Goal: Task Accomplishment & Management: Manage account settings

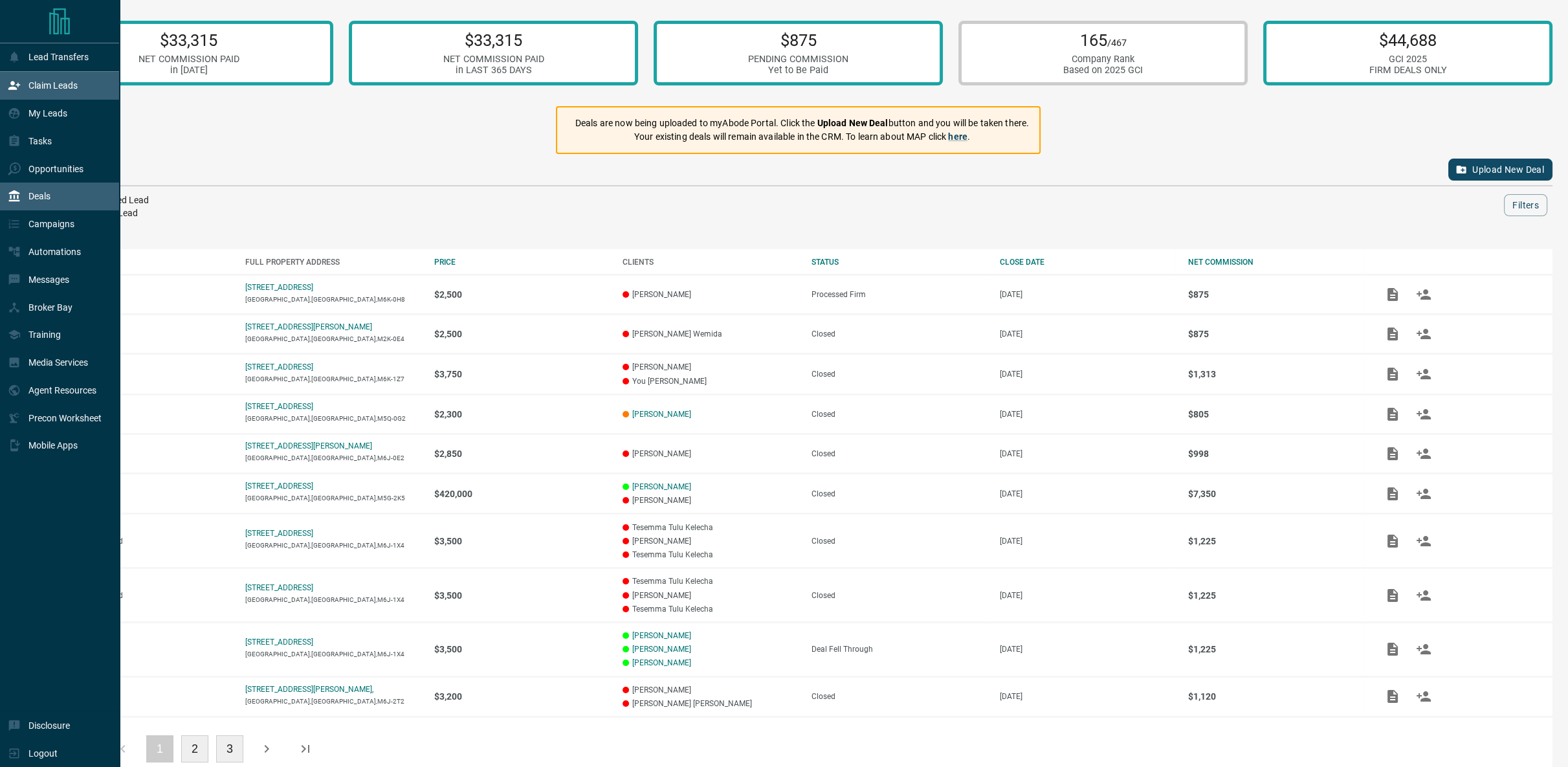
click at [52, 88] on p "Claim Leads" at bounding box center [52, 85] width 49 height 10
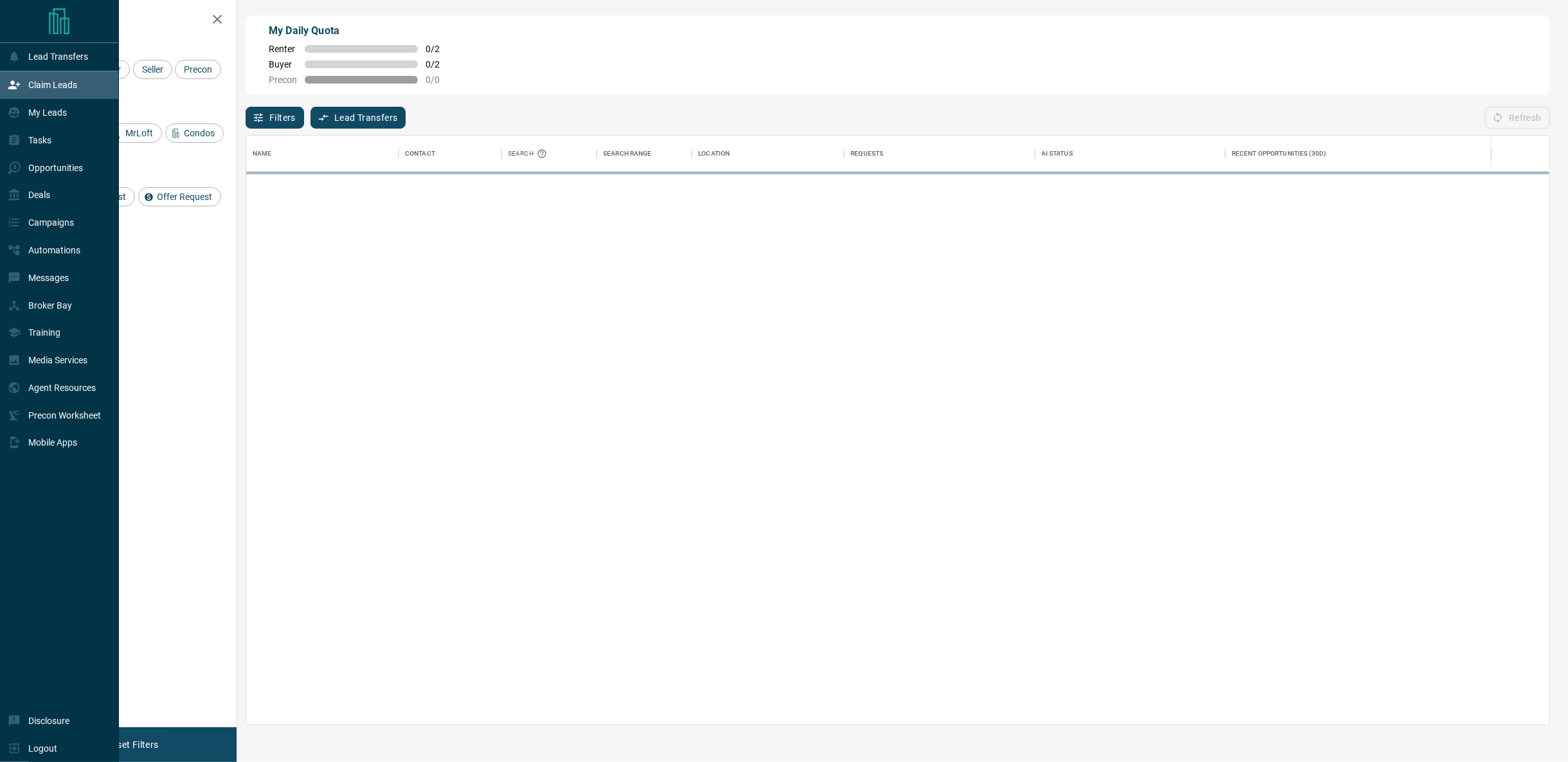
scroll to position [578, 1294]
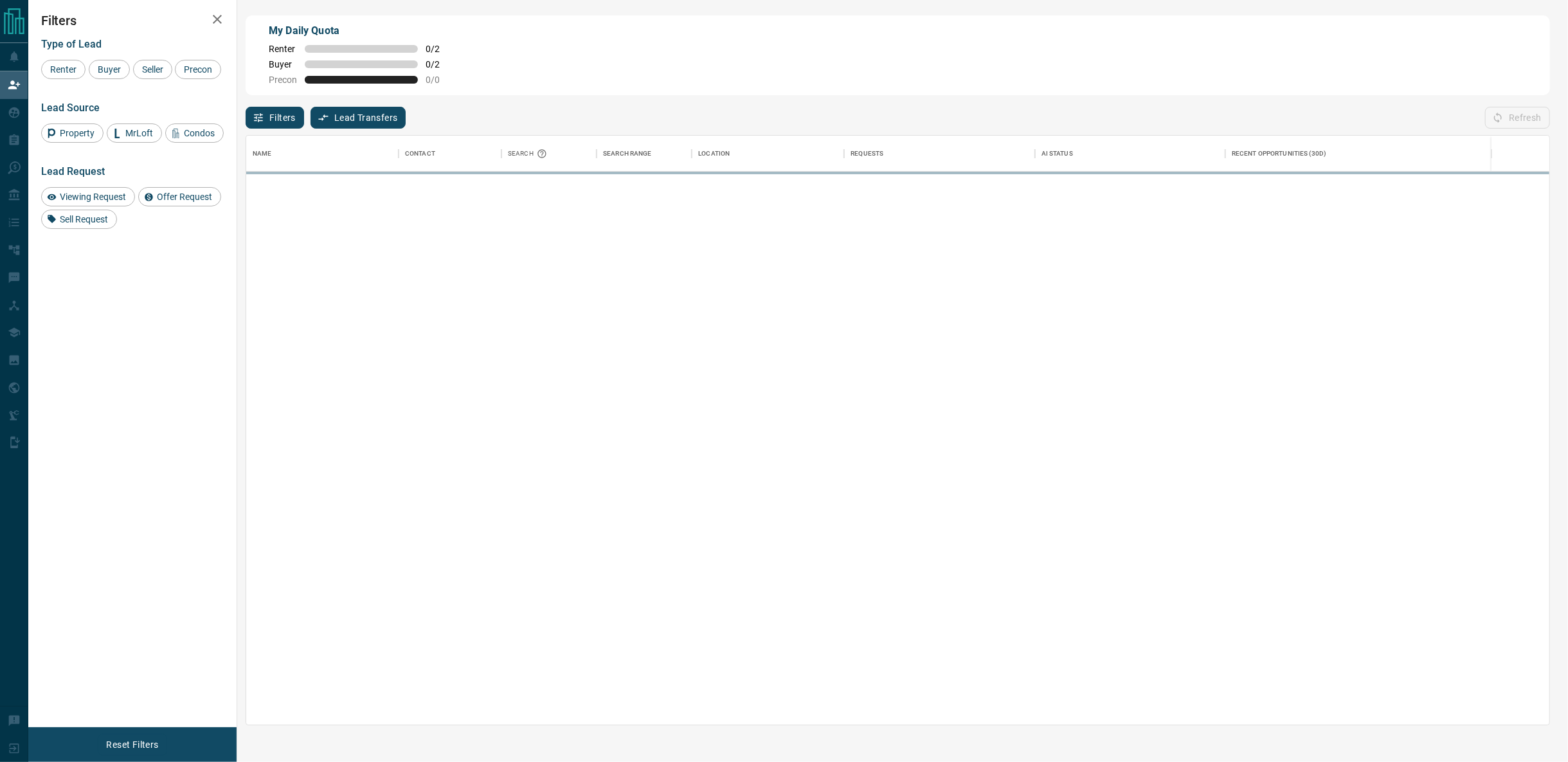
click at [945, 45] on div "My Daily Quota Renter 0 / 2 Buyer 0 / 2 Precon 0 / 0" at bounding box center [898, 55] width 1305 height 80
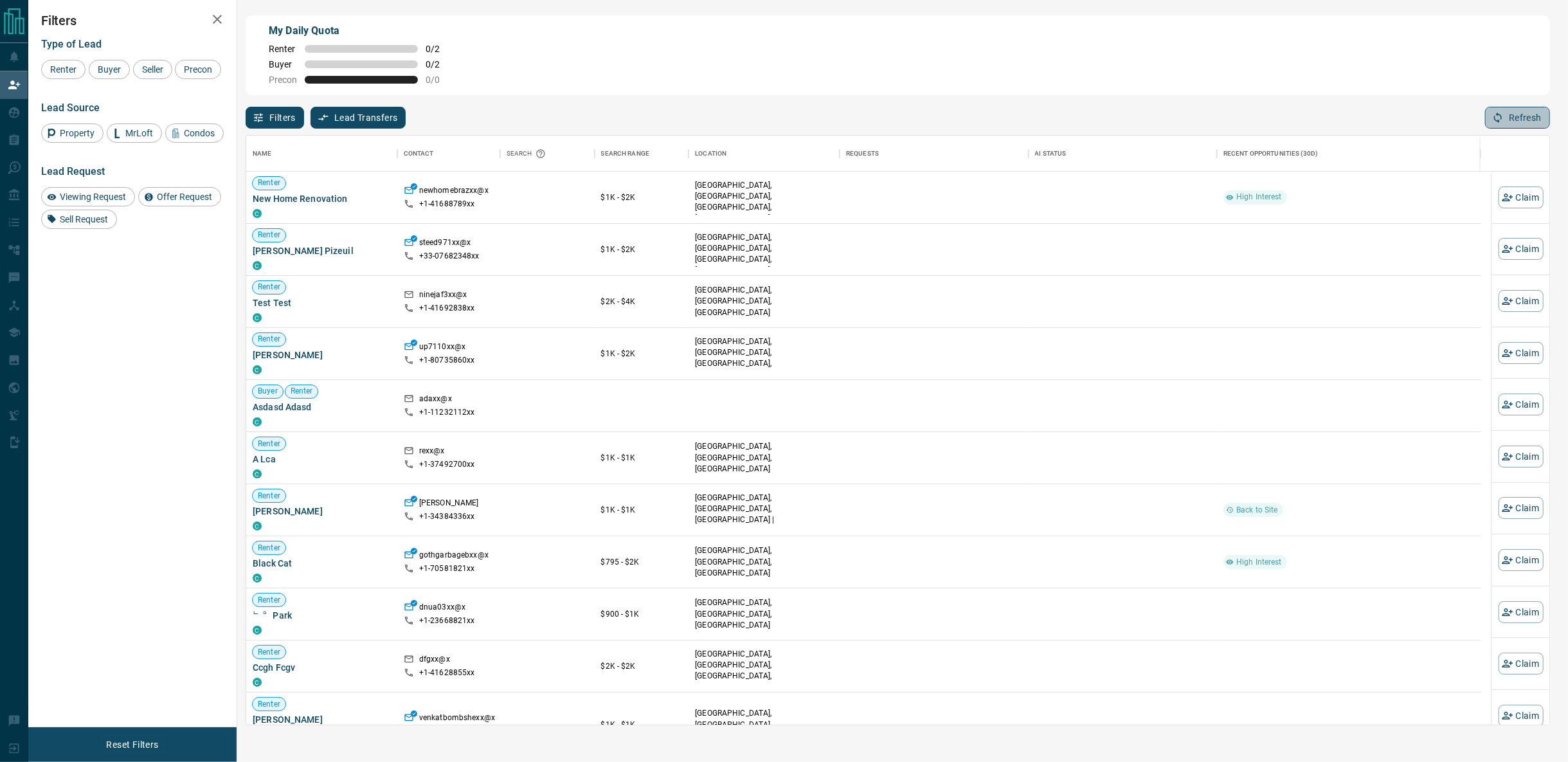
click at [1534, 120] on button "Refresh" at bounding box center [1518, 117] width 65 height 22
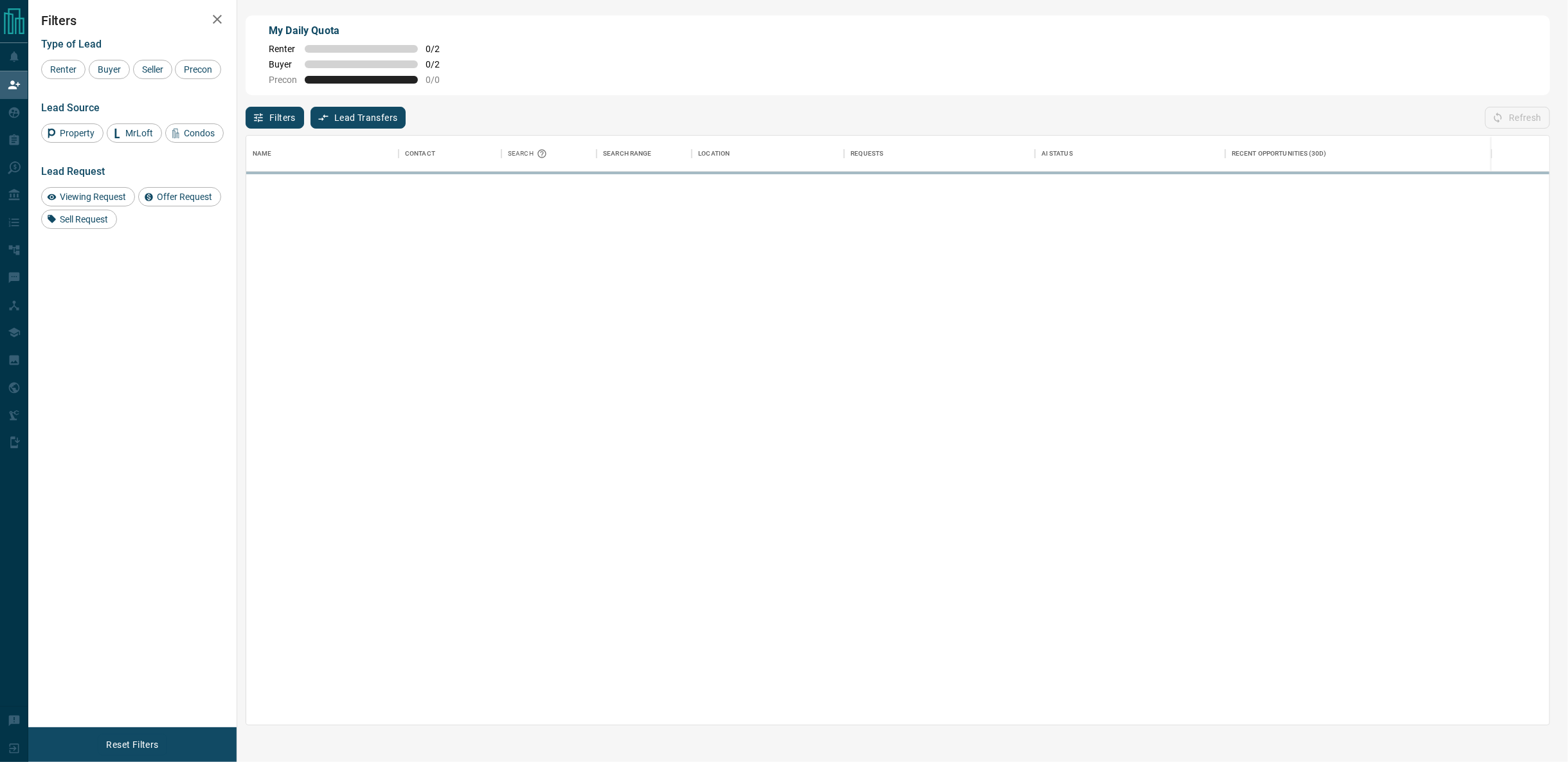
click at [1260, 70] on div "My Daily Quota Renter 0 / 2 Buyer 0 / 2 Precon 0 / 0" at bounding box center [898, 55] width 1305 height 80
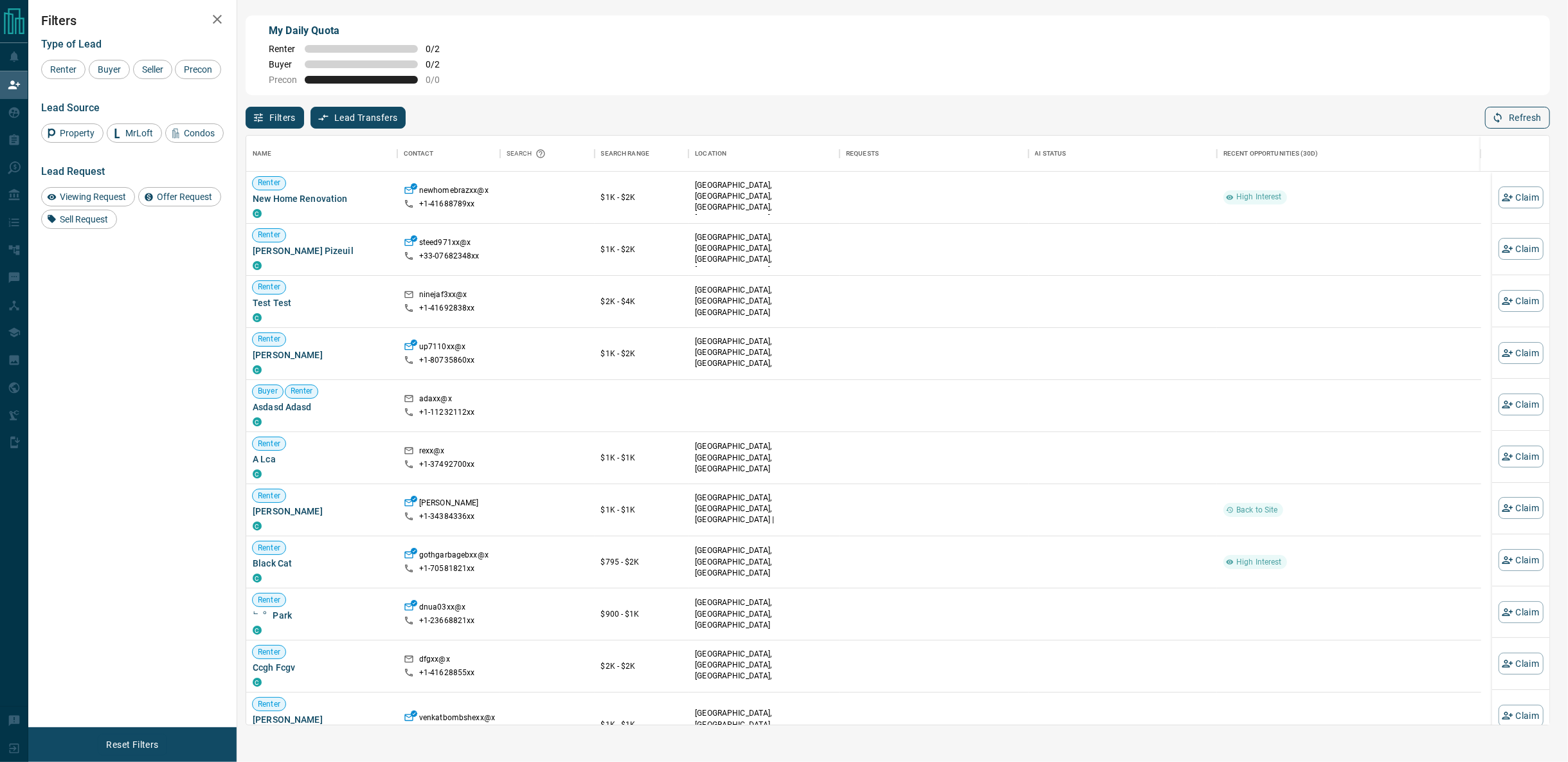
click at [1529, 118] on button "Refresh" at bounding box center [1518, 117] width 65 height 22
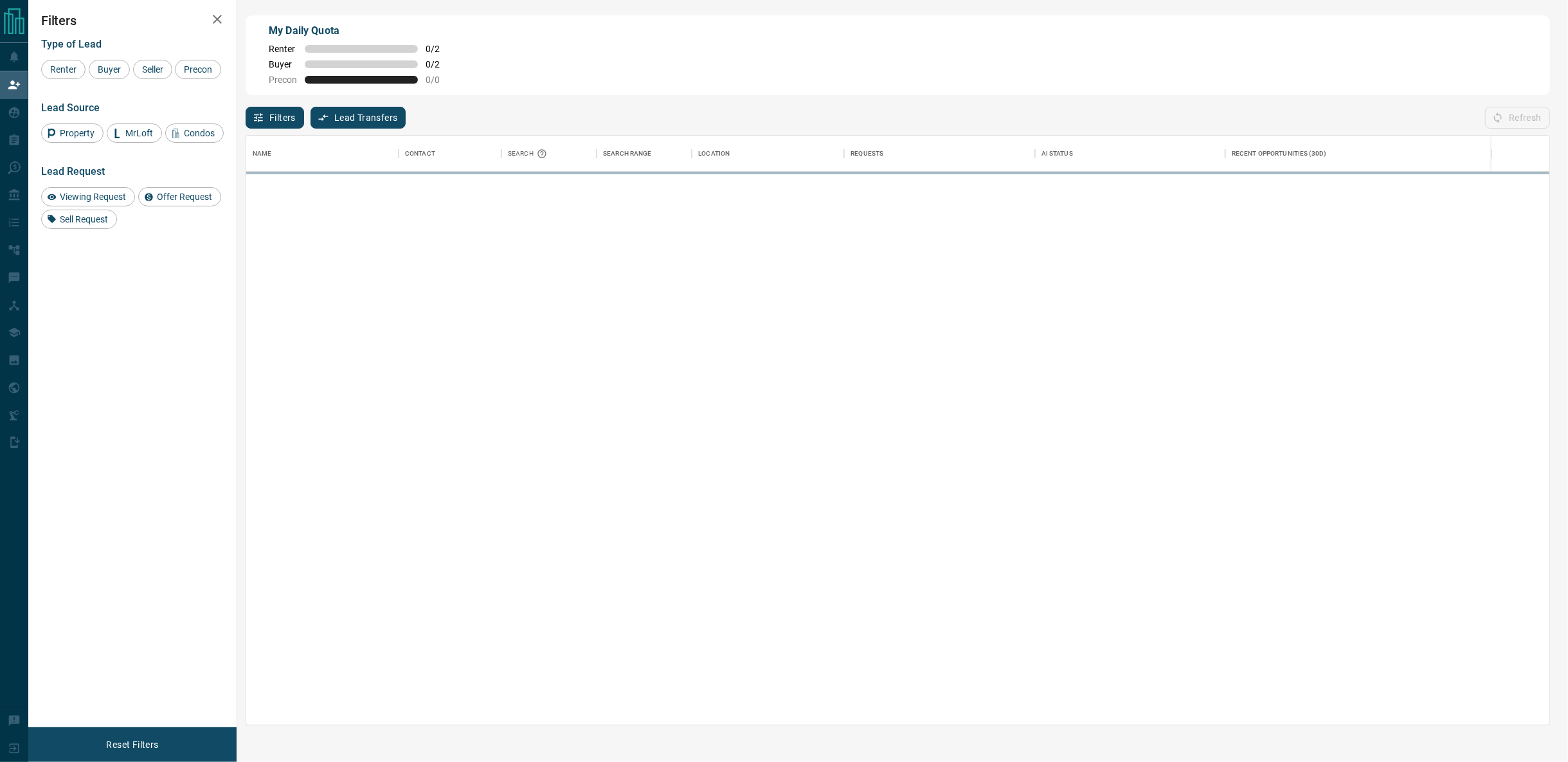
click at [997, 56] on div "My Daily Quota Renter 0 / 2 Buyer 0 / 2 Precon 0 / 0" at bounding box center [898, 55] width 1305 height 80
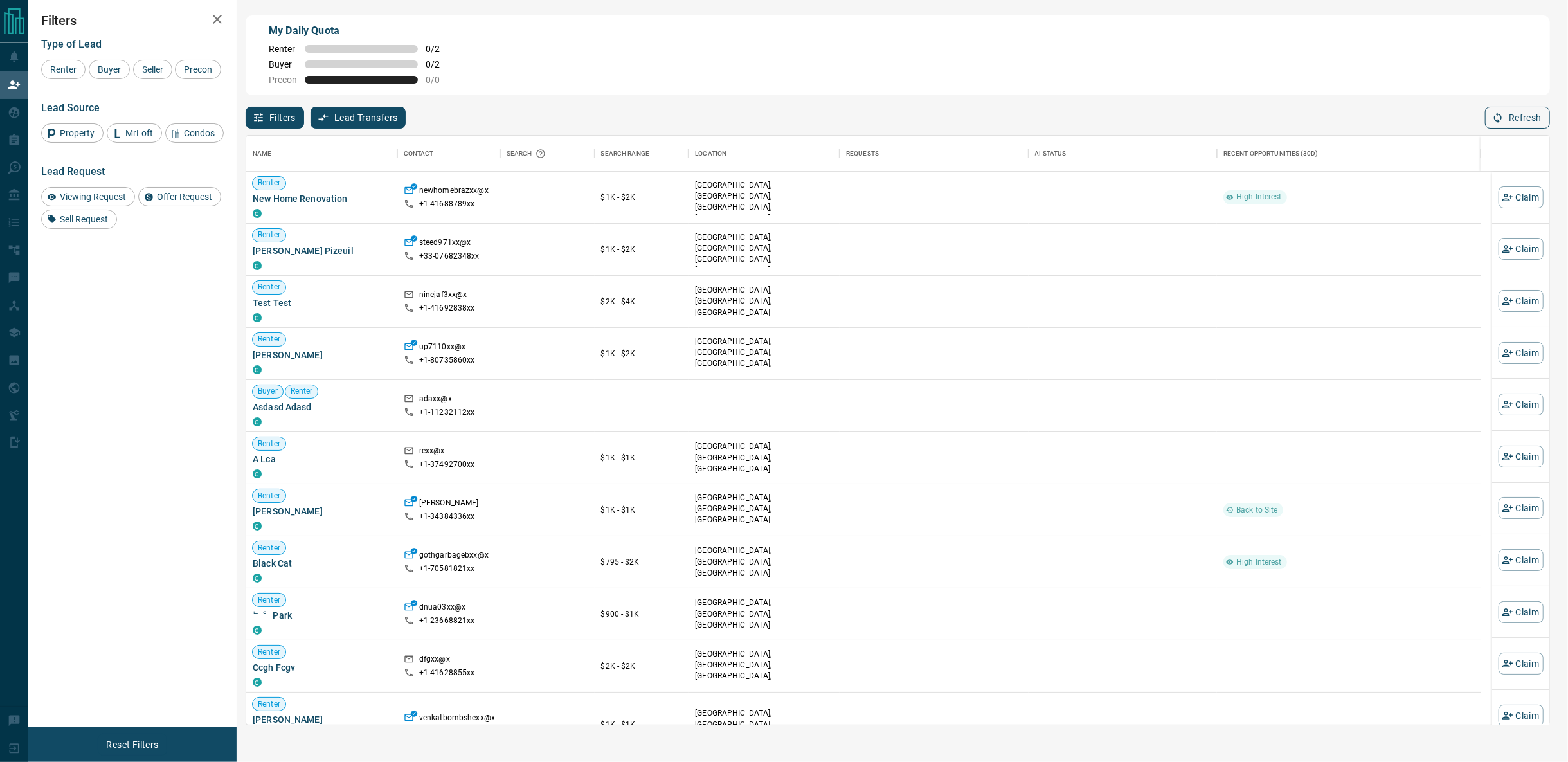
click at [1522, 117] on button "Refresh" at bounding box center [1518, 117] width 65 height 22
click at [1519, 117] on button "Refresh" at bounding box center [1518, 117] width 65 height 22
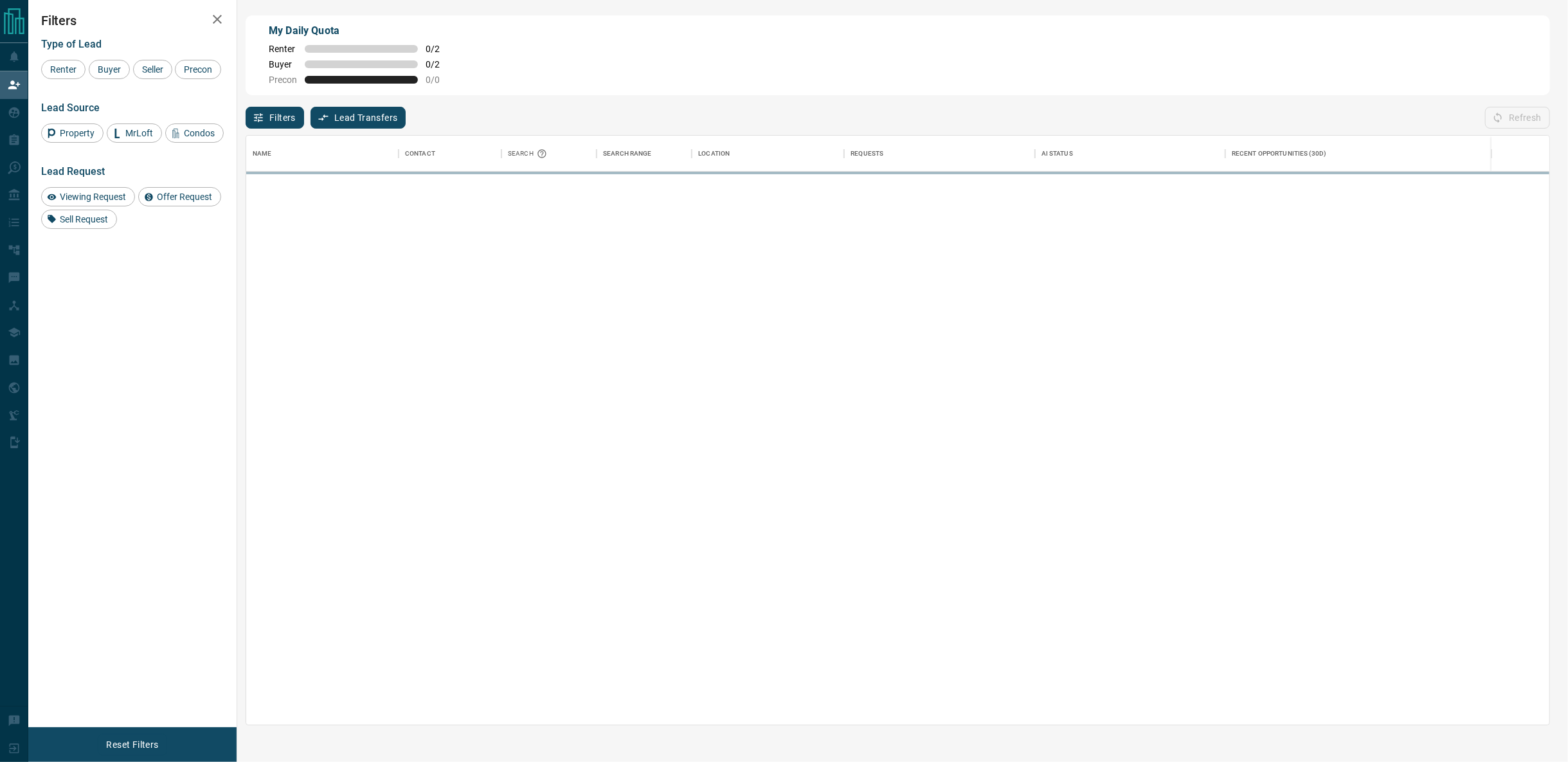
click at [1238, 56] on div "My Daily Quota Renter 0 / 2 Buyer 0 / 2 Precon 0 / 0" at bounding box center [898, 55] width 1305 height 80
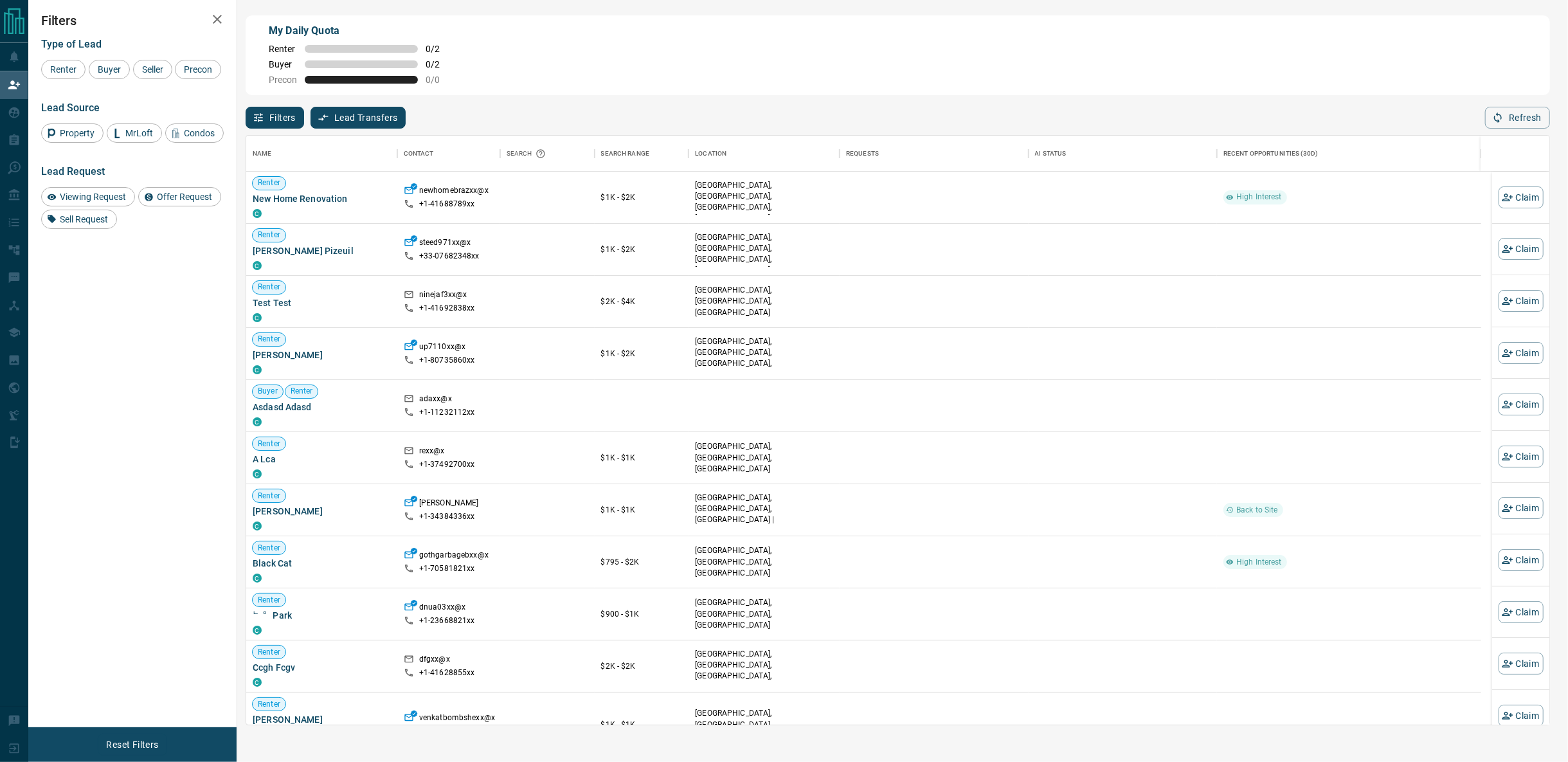
click at [1120, 65] on div "My Daily Quota Renter 0 / 2 Buyer 0 / 2 Precon 0 / 0" at bounding box center [898, 55] width 1305 height 80
click at [1518, 121] on button "Refresh" at bounding box center [1518, 117] width 65 height 22
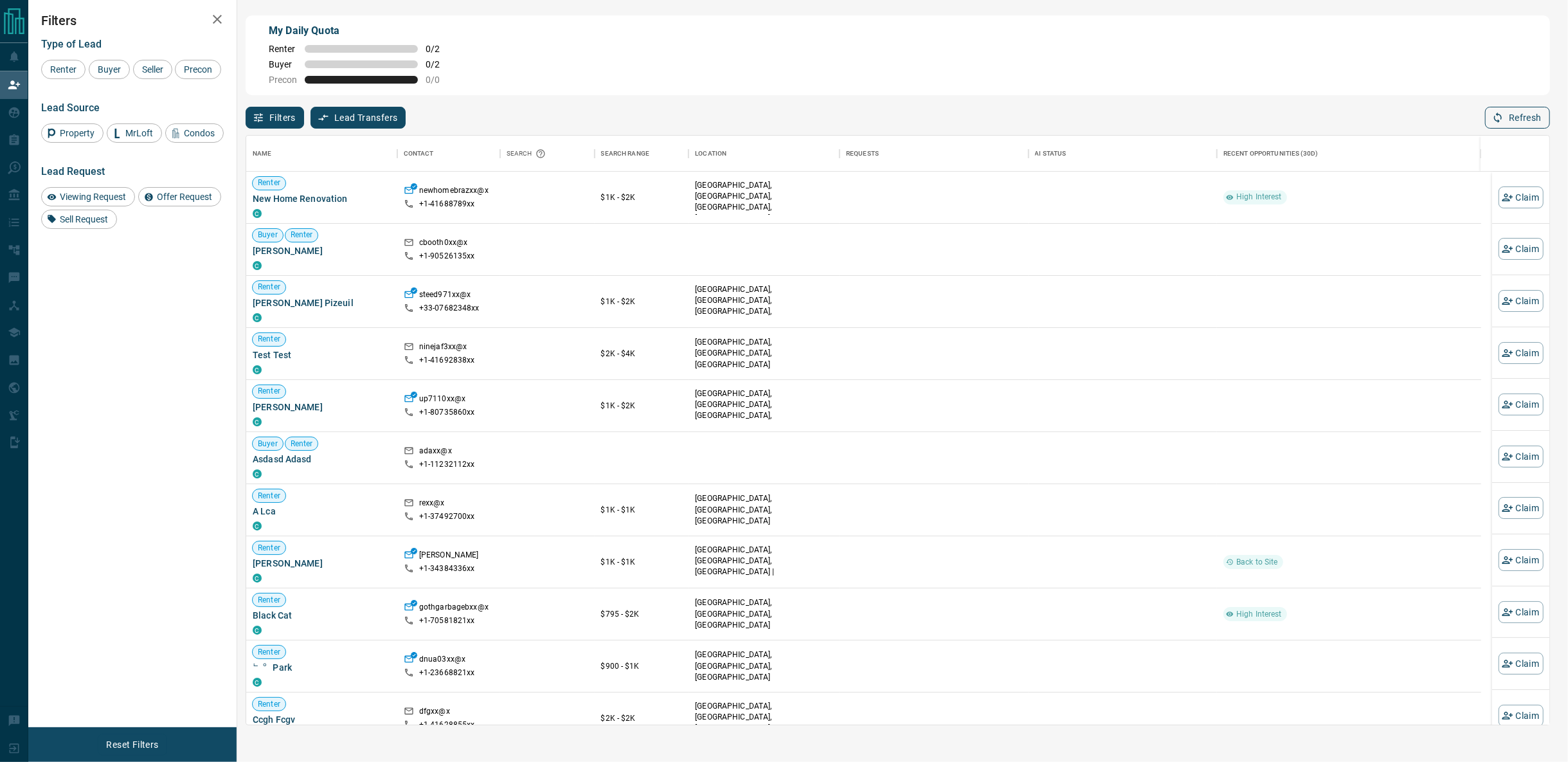
click at [1529, 121] on button "Refresh" at bounding box center [1518, 117] width 65 height 22
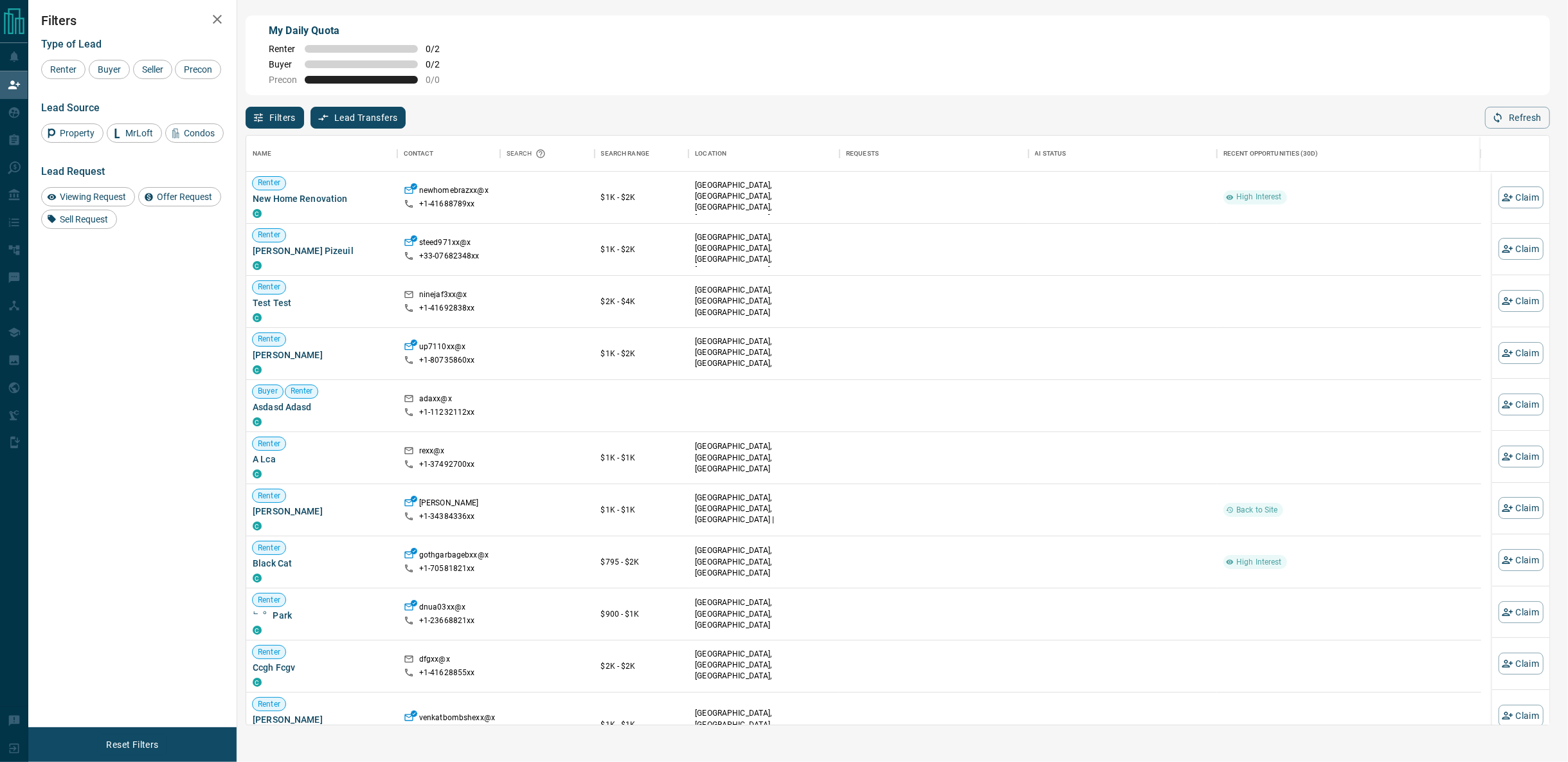
click at [137, 431] on div "Filters Type of Lead Renter Buyer Seller Precon Lead Source Property MrLoft Con…" at bounding box center [132, 364] width 208 height 727
click at [649, 70] on div "My Daily Quota Renter 0 / 2 Buyer 0 / 2 Precon 0 / 0" at bounding box center [898, 55] width 1305 height 80
click at [1529, 115] on button "Refresh" at bounding box center [1518, 117] width 65 height 22
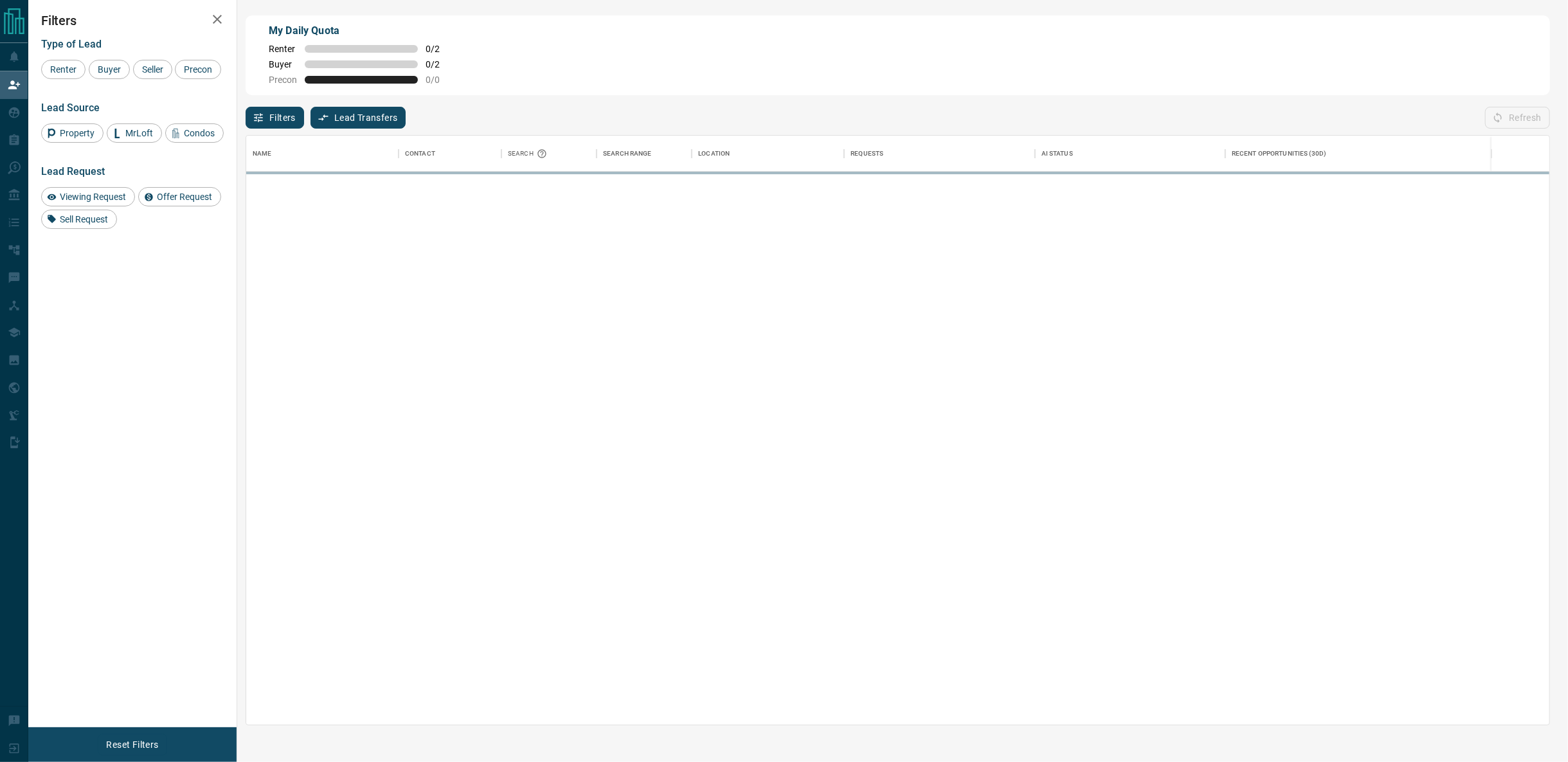
click at [870, 77] on div "My Daily Quota Renter 0 / 2 Buyer 0 / 2 Precon 0 / 0" at bounding box center [898, 55] width 1305 height 80
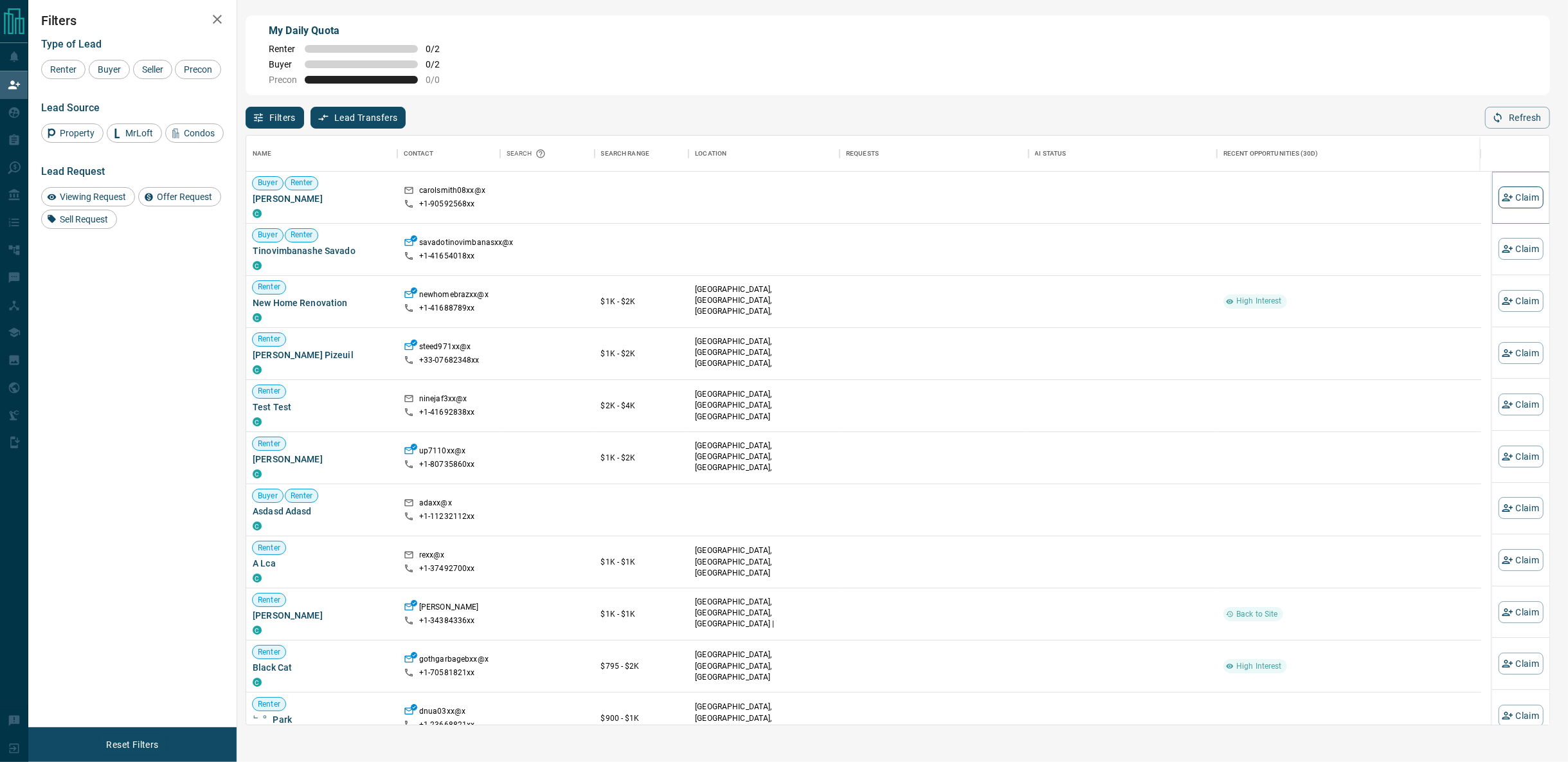
click at [1504, 202] on button "Claim" at bounding box center [1521, 197] width 45 height 22
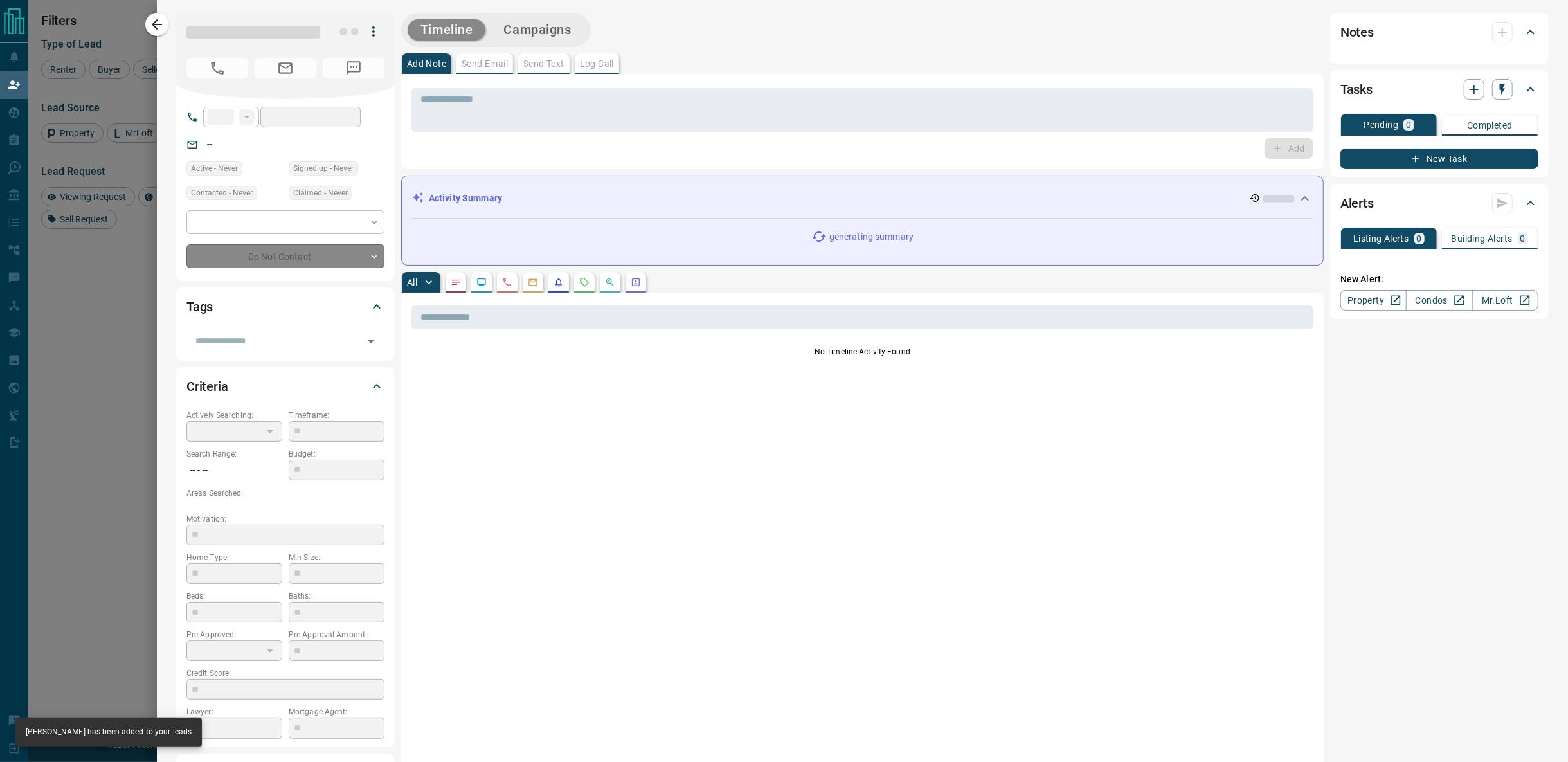
type input "**"
type input "**********"
type input "**"
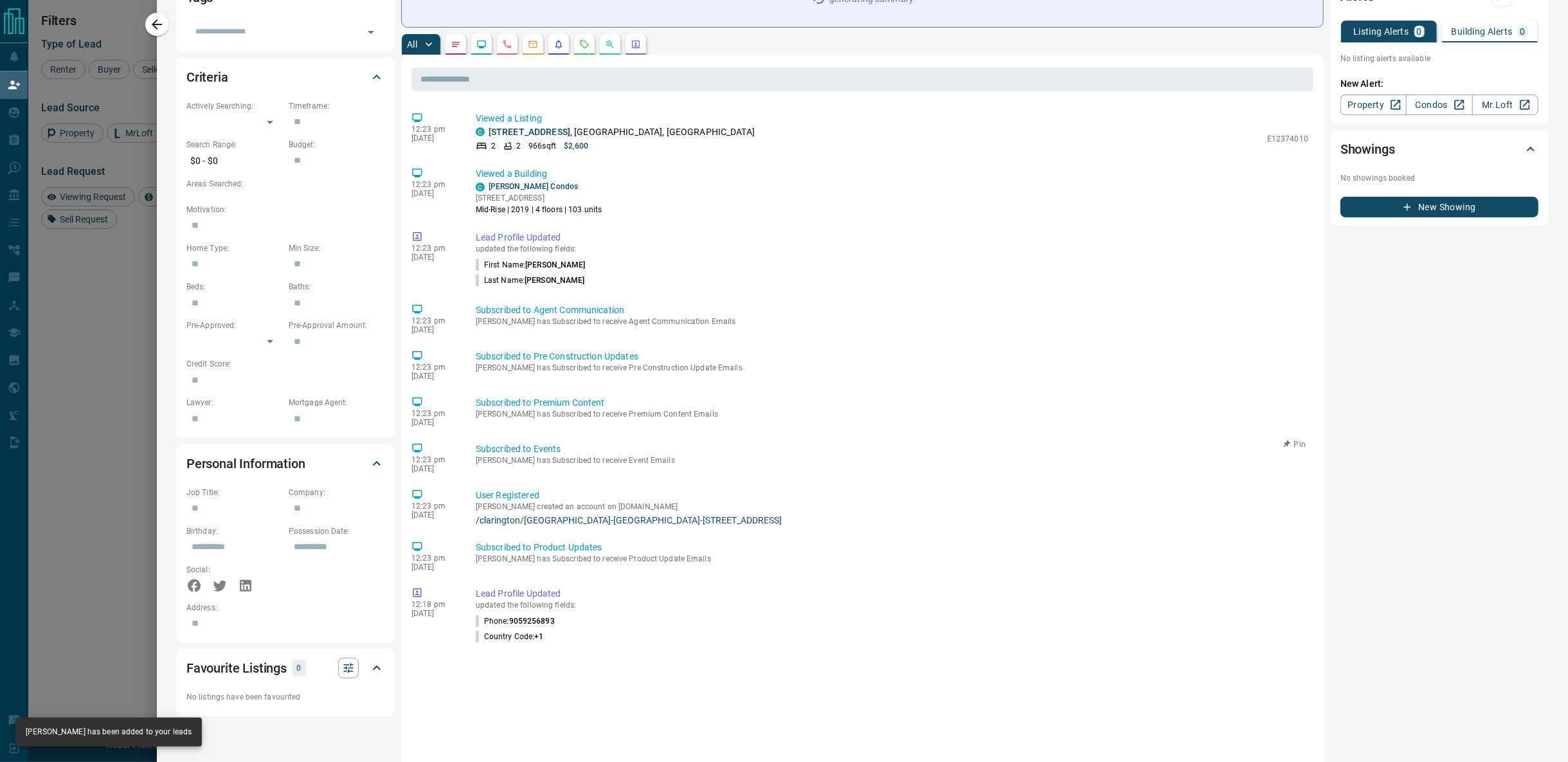
scroll to position [0, 0]
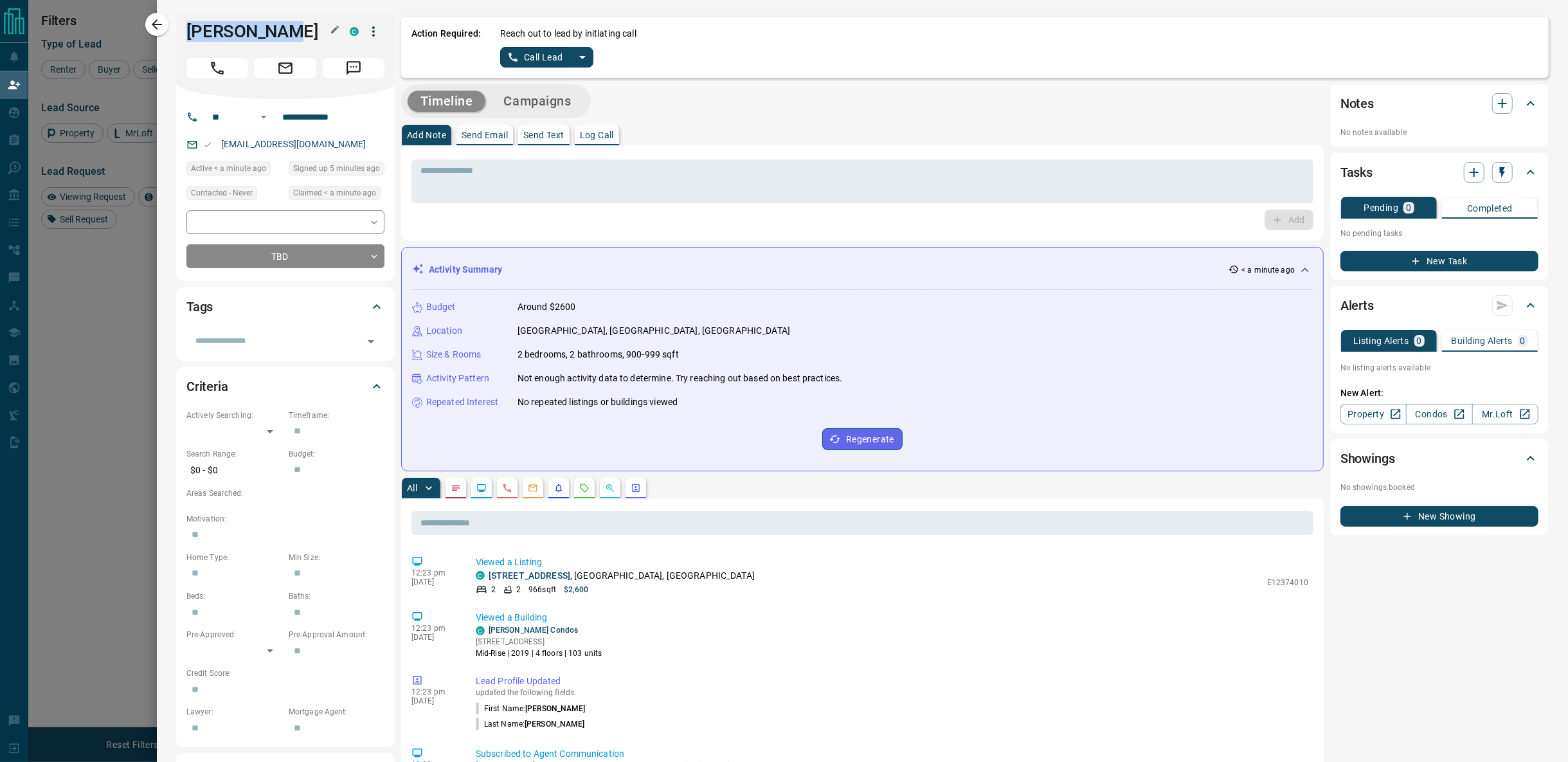
drag, startPoint x: 187, startPoint y: 29, endPoint x: 272, endPoint y: 37, distance: 85.4
click at [272, 37] on h1 "[PERSON_NAME]" at bounding box center [258, 31] width 144 height 21
click at [114, 375] on div at bounding box center [784, 381] width 1568 height 762
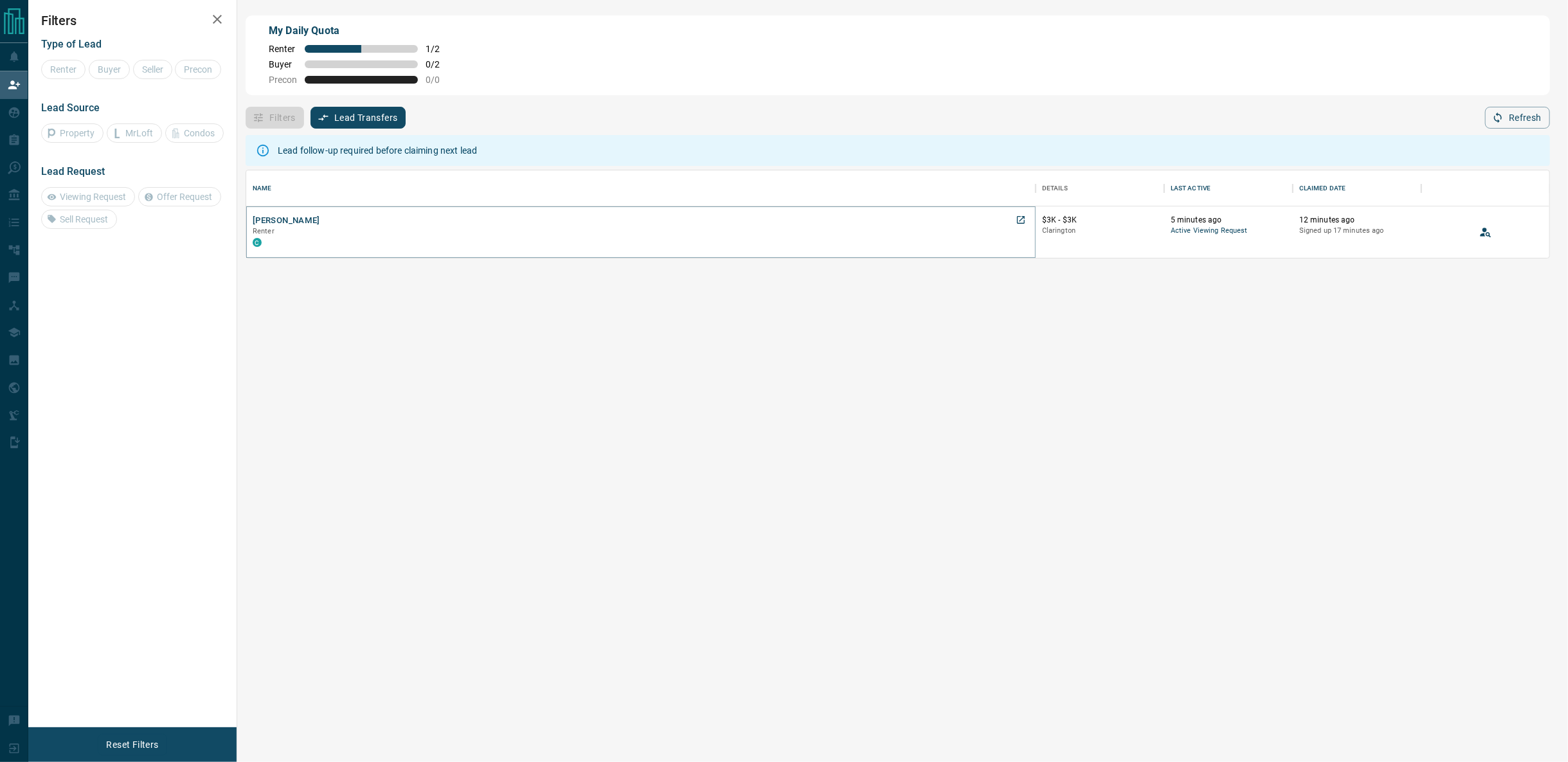
click at [285, 222] on button "[PERSON_NAME]" at bounding box center [286, 220] width 67 height 12
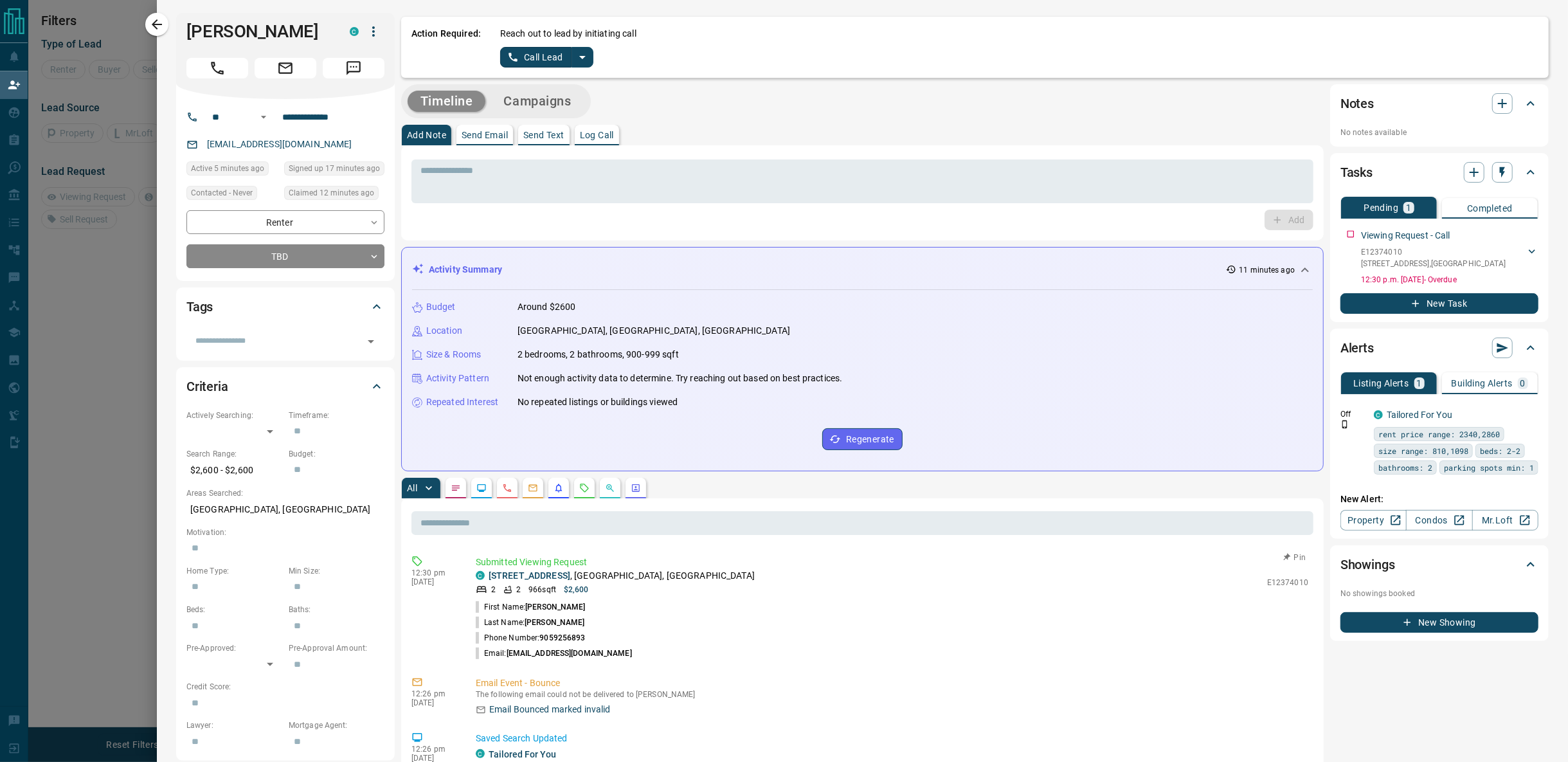
scroll to position [309, 0]
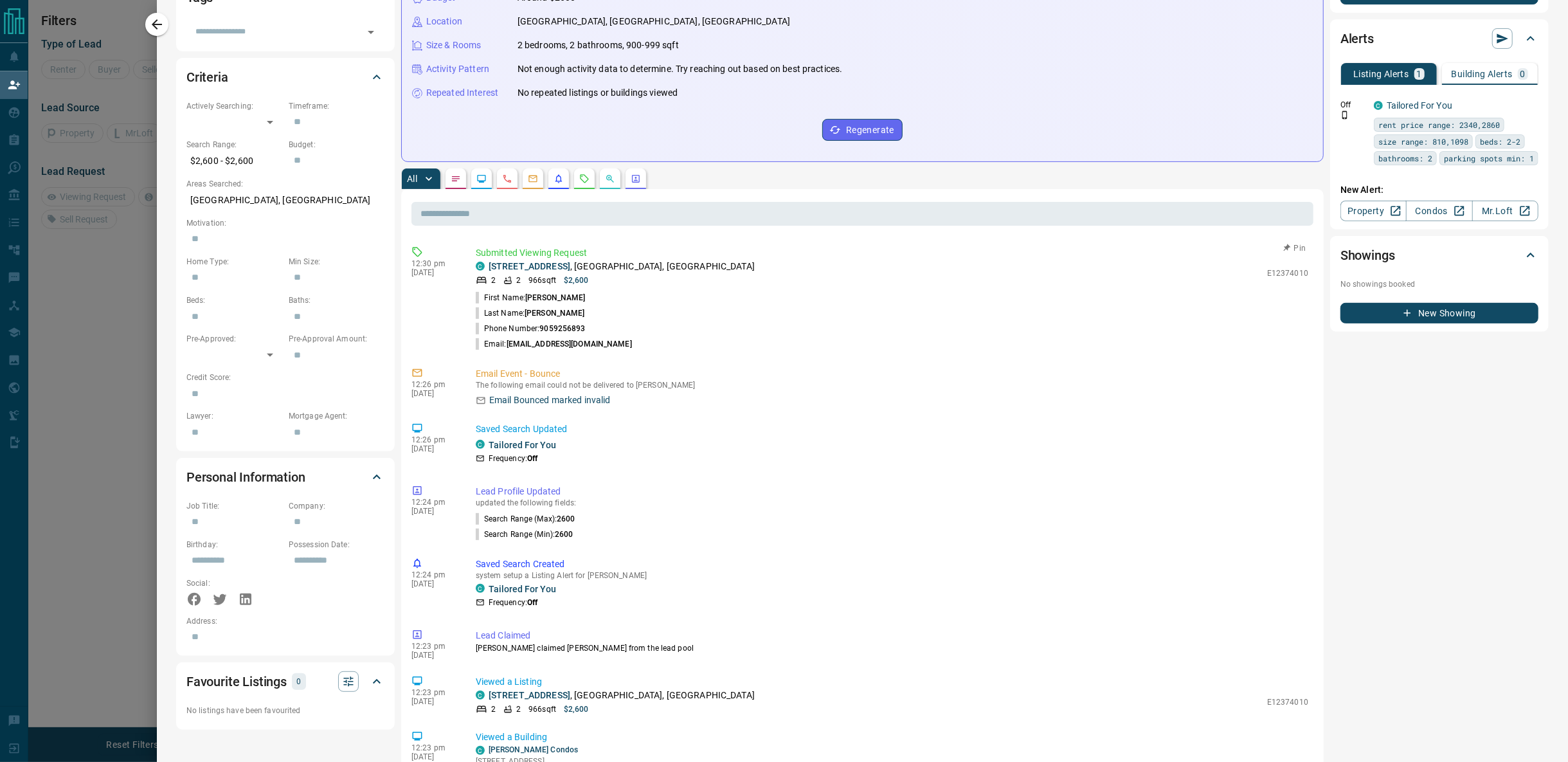
click at [564, 264] on link "[STREET_ADDRESS]" at bounding box center [530, 266] width 82 height 10
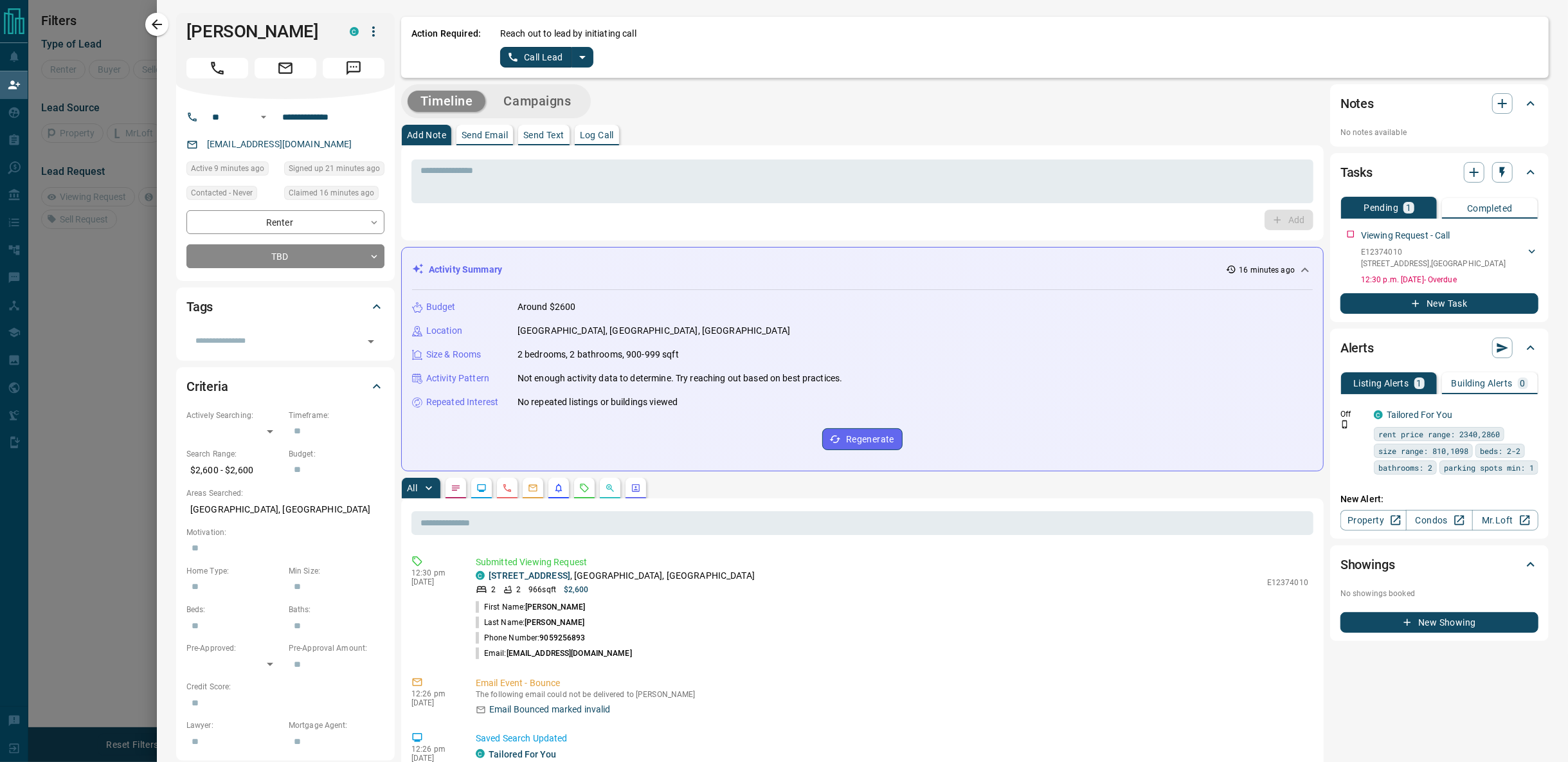
click at [582, 62] on icon "split button" at bounding box center [582, 57] width 15 height 15
click at [552, 101] on li "Log Manual Call" at bounding box center [546, 101] width 79 height 19
click at [546, 60] on button "Log Manual Call" at bounding box center [542, 57] width 85 height 21
click at [506, 56] on button "Yes" at bounding box center [513, 57] width 26 height 20
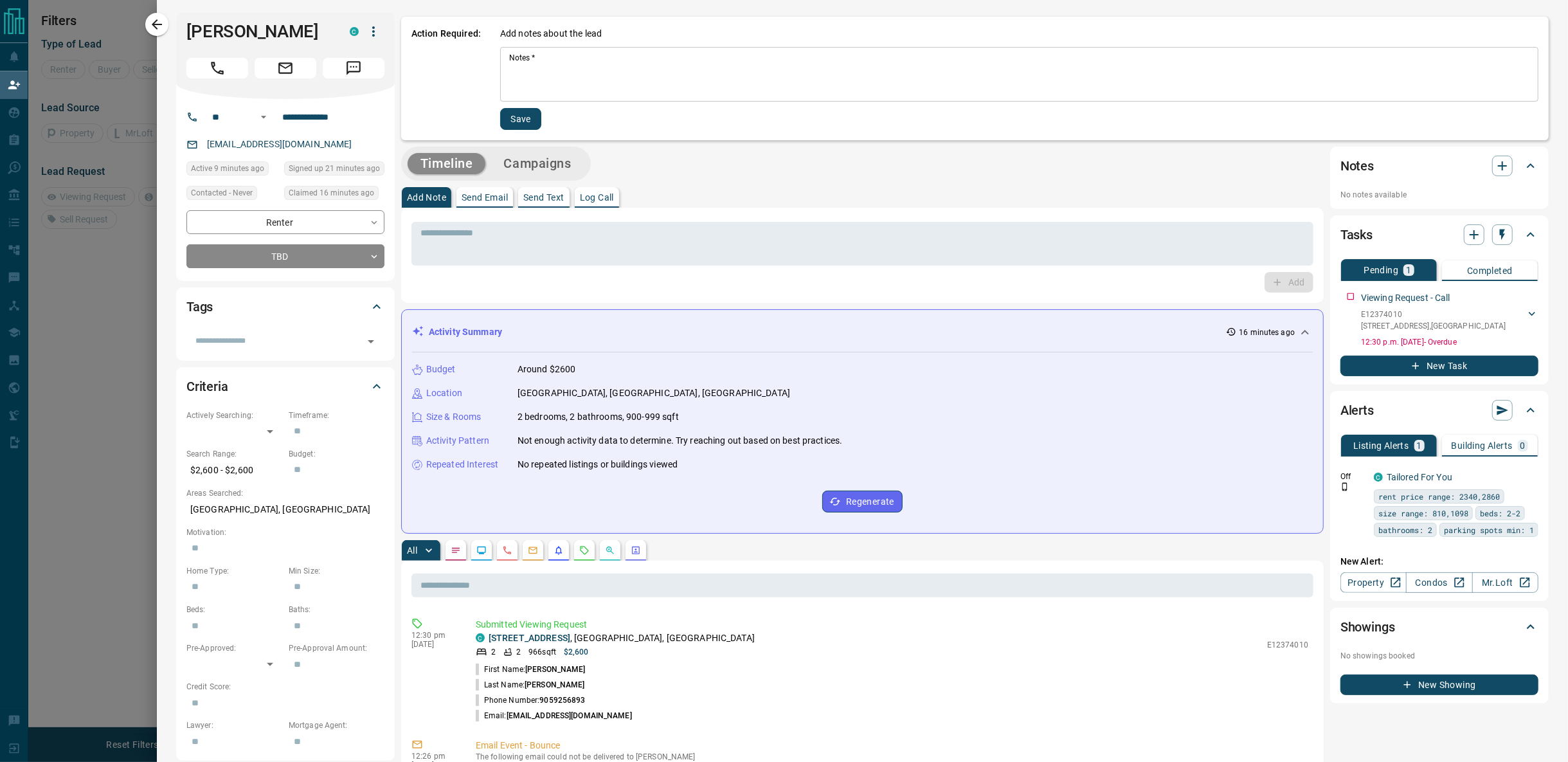
click at [533, 67] on textarea "Notes   *" at bounding box center [1020, 75] width 1020 height 44
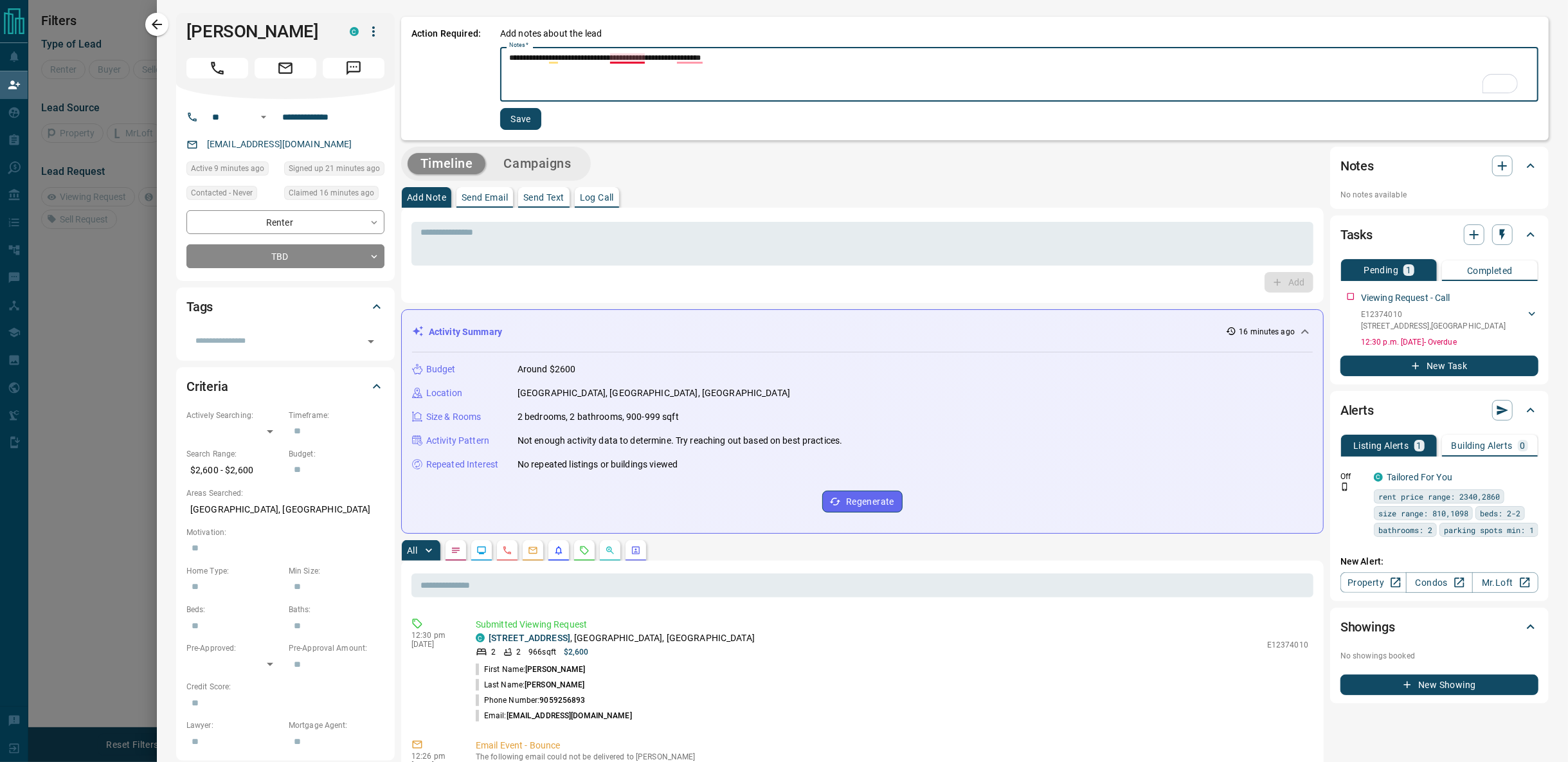
click at [627, 61] on textarea "**********" at bounding box center [1015, 75] width 1012 height 44
click at [702, 49] on div "**********" at bounding box center [1019, 74] width 1038 height 55
click at [695, 57] on textarea "**********" at bounding box center [1015, 75] width 1012 height 44
type textarea "**********"
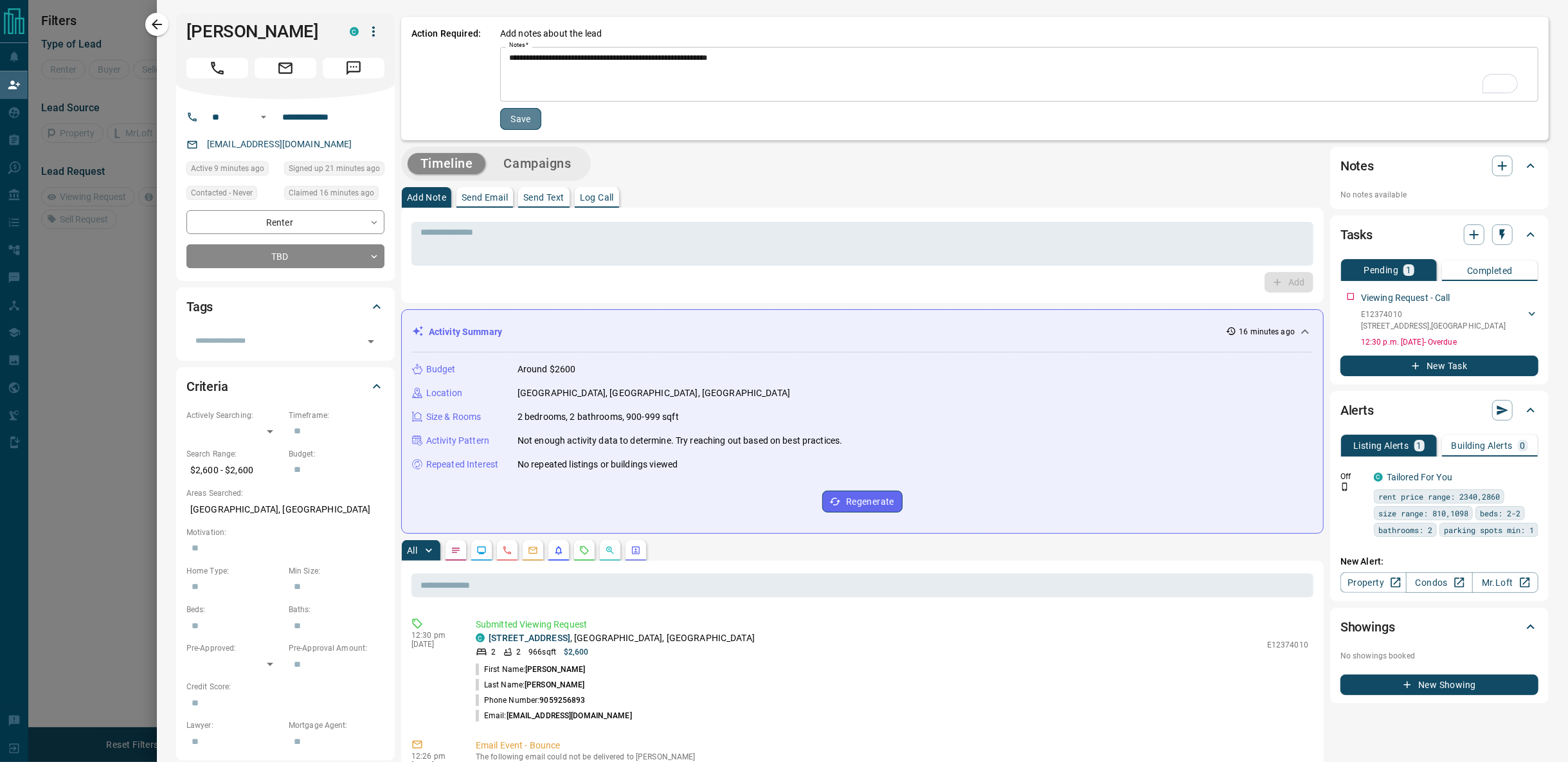
click at [515, 117] on button "Save" at bounding box center [521, 119] width 41 height 22
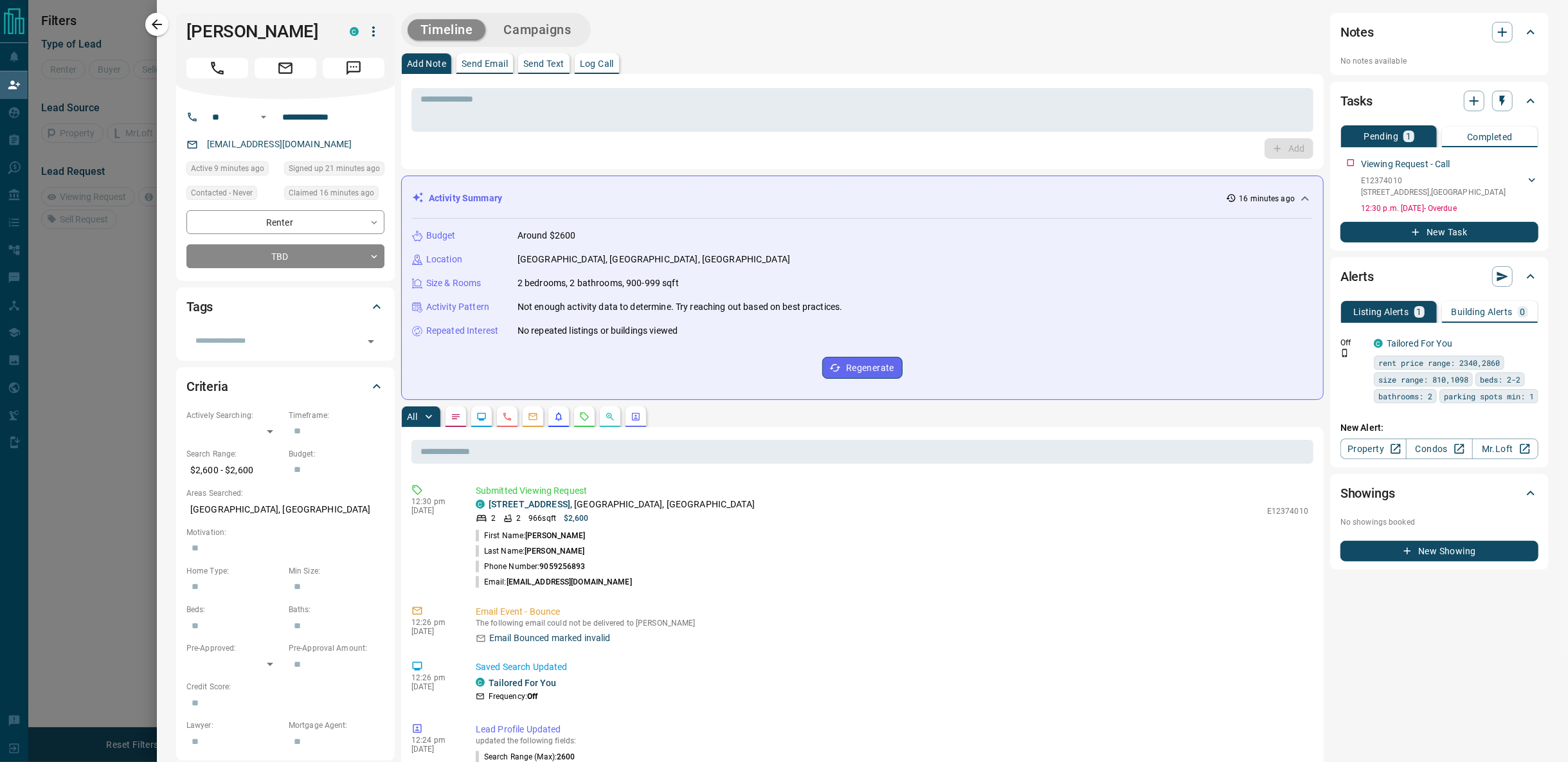
click at [108, 251] on div at bounding box center [784, 381] width 1568 height 762
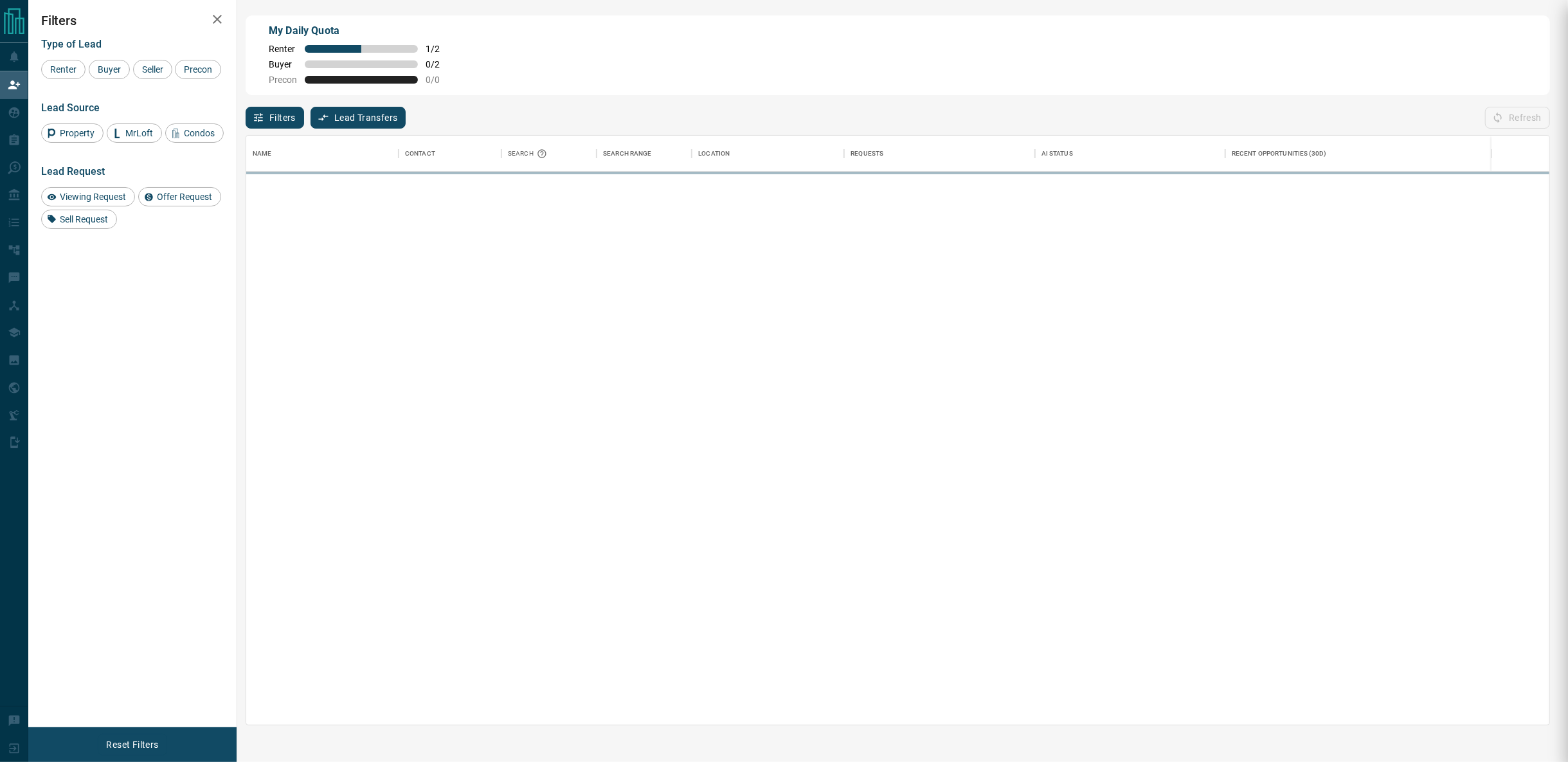
scroll to position [578, 1294]
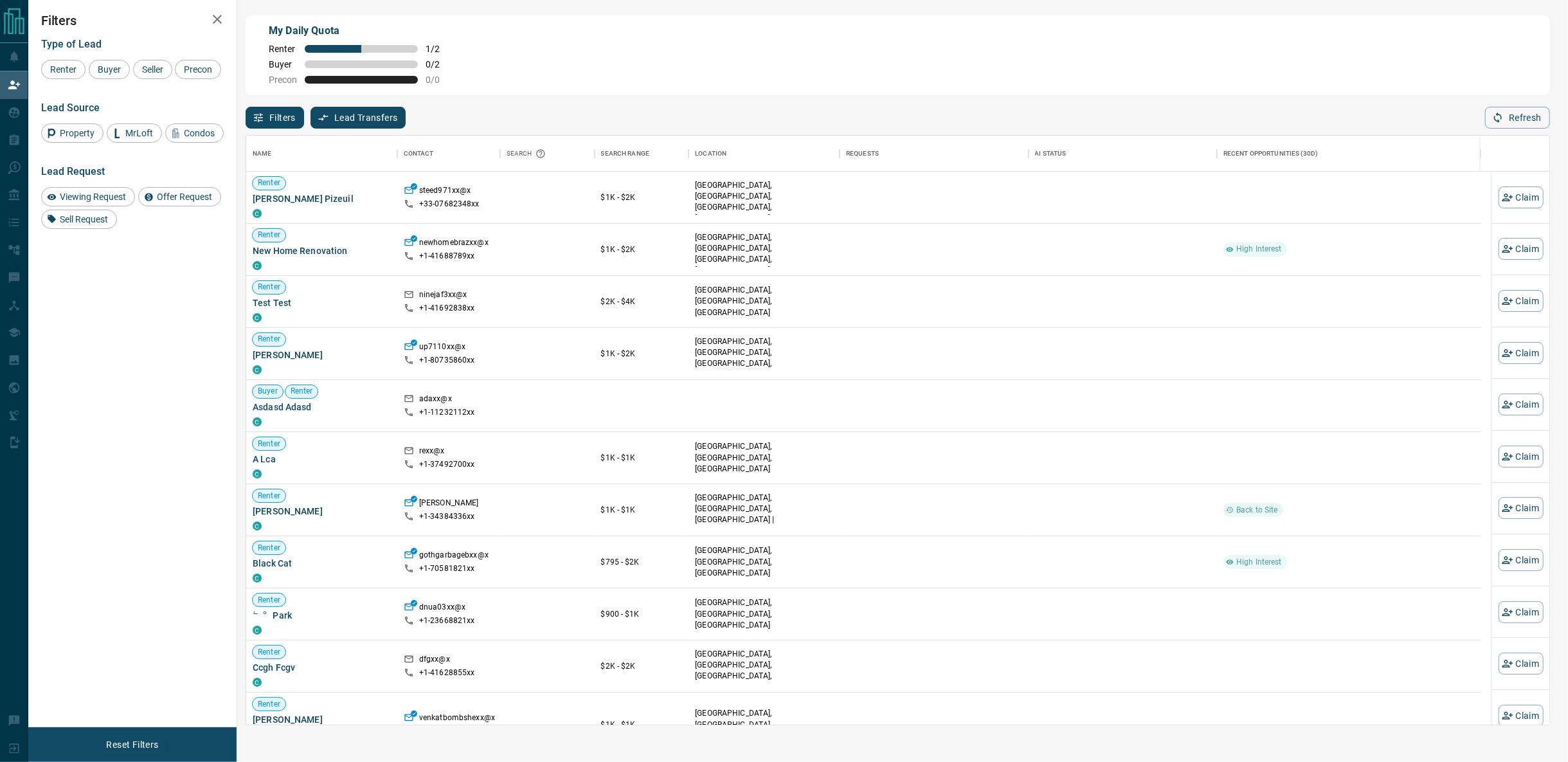
click at [1498, 117] on icon "button" at bounding box center [1498, 118] width 8 height 11
drag, startPoint x: 1537, startPoint y: 113, endPoint x: 1220, endPoint y: 86, distance: 318.1
click at [1537, 113] on div "Refresh" at bounding box center [1518, 117] width 65 height 22
click at [1513, 117] on div "Refresh" at bounding box center [1518, 117] width 65 height 22
click at [1509, 121] on button "Refresh" at bounding box center [1518, 117] width 65 height 22
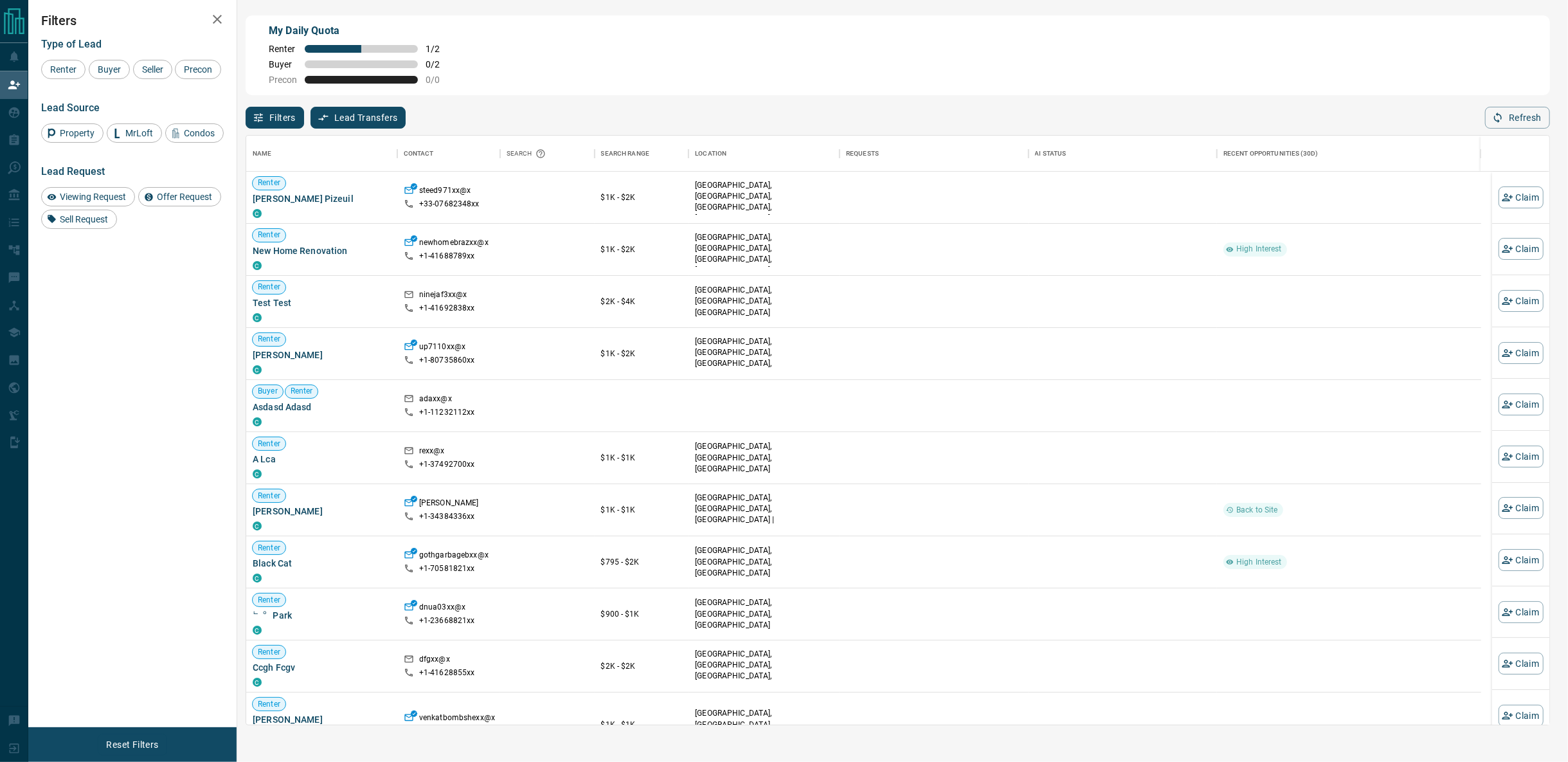
click at [1539, 123] on button "Refresh" at bounding box center [1518, 117] width 65 height 22
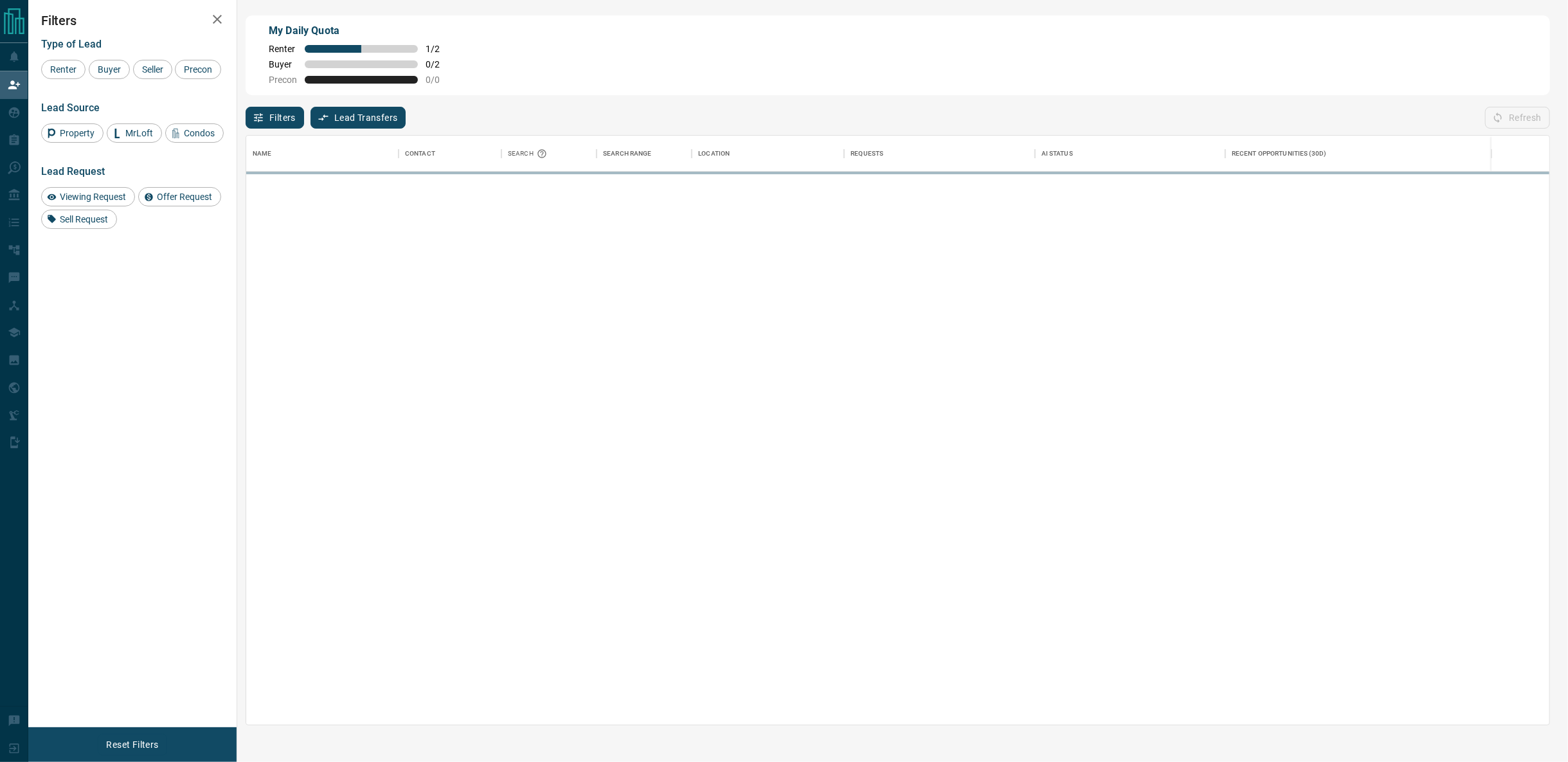
click at [1044, 77] on div "My Daily Quota Renter 1 / 2 Buyer 0 / 2 Precon 0 / 0" at bounding box center [898, 55] width 1305 height 80
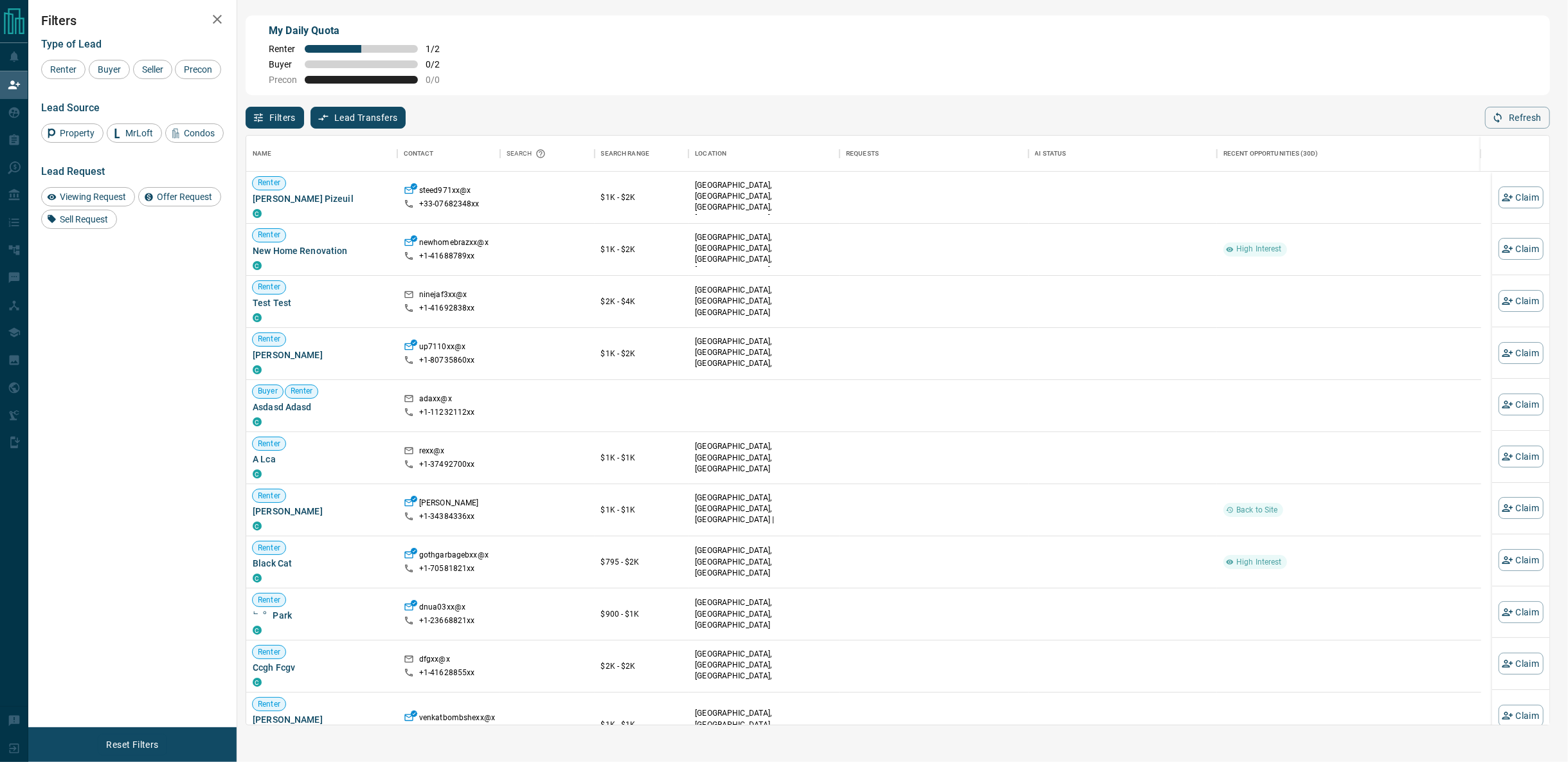
click at [1515, 126] on div "Refresh" at bounding box center [1518, 117] width 65 height 22
click at [1521, 127] on button "Refresh" at bounding box center [1518, 117] width 65 height 22
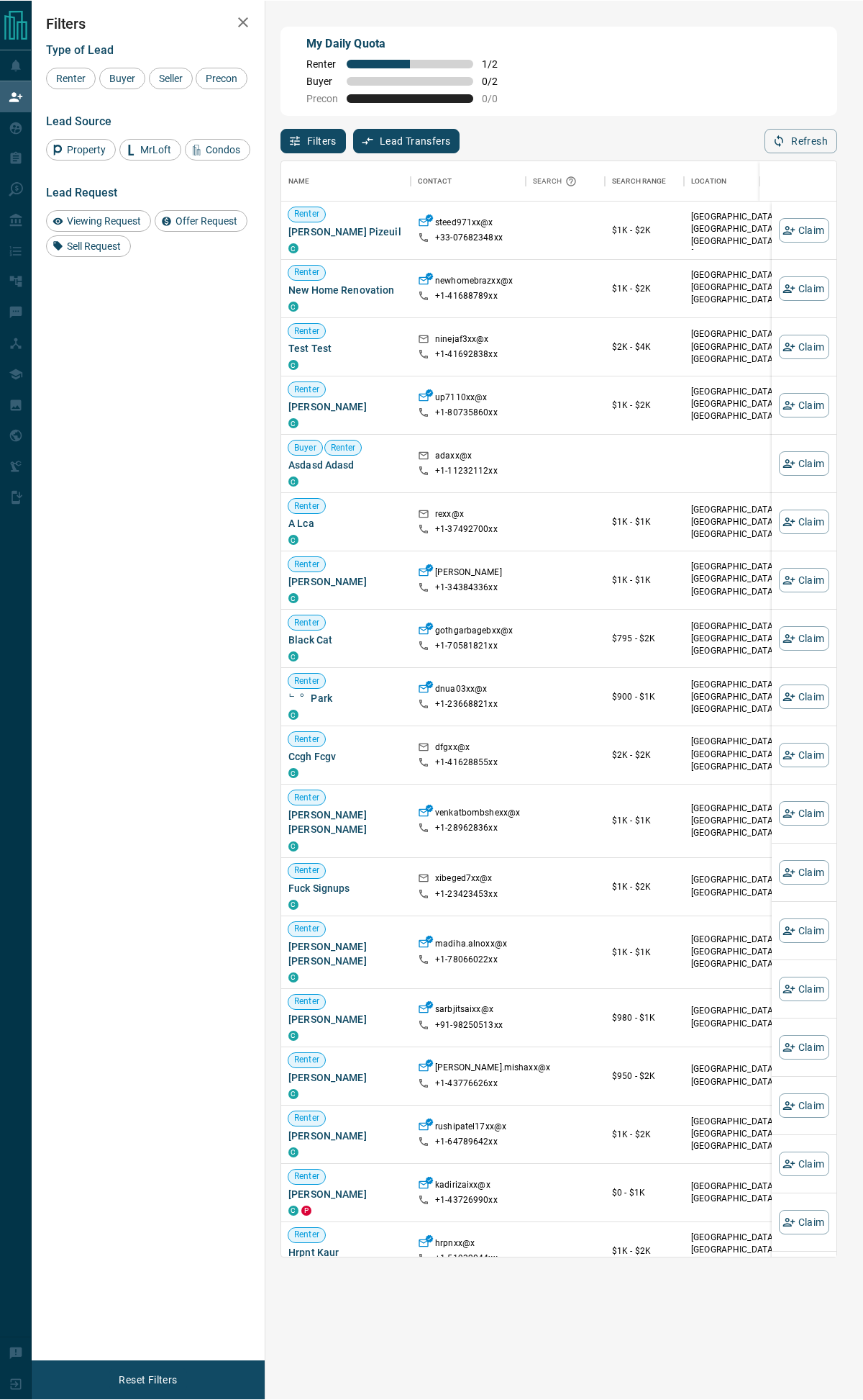
scroll to position [1085, 543]
click at [806, 130] on button "Refresh" at bounding box center [801, 140] width 73 height 25
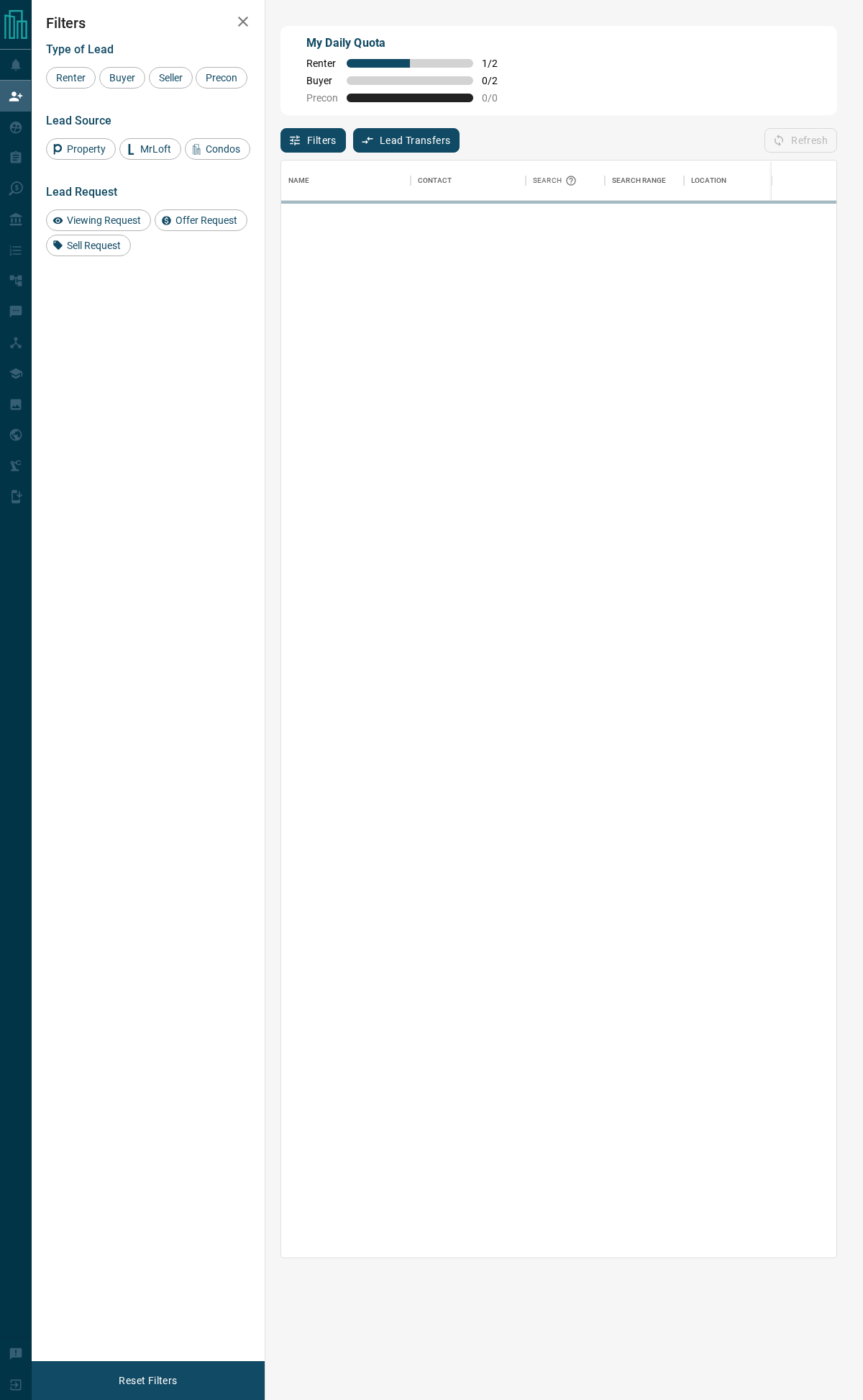
click at [806, 135] on div "Refresh" at bounding box center [801, 140] width 73 height 25
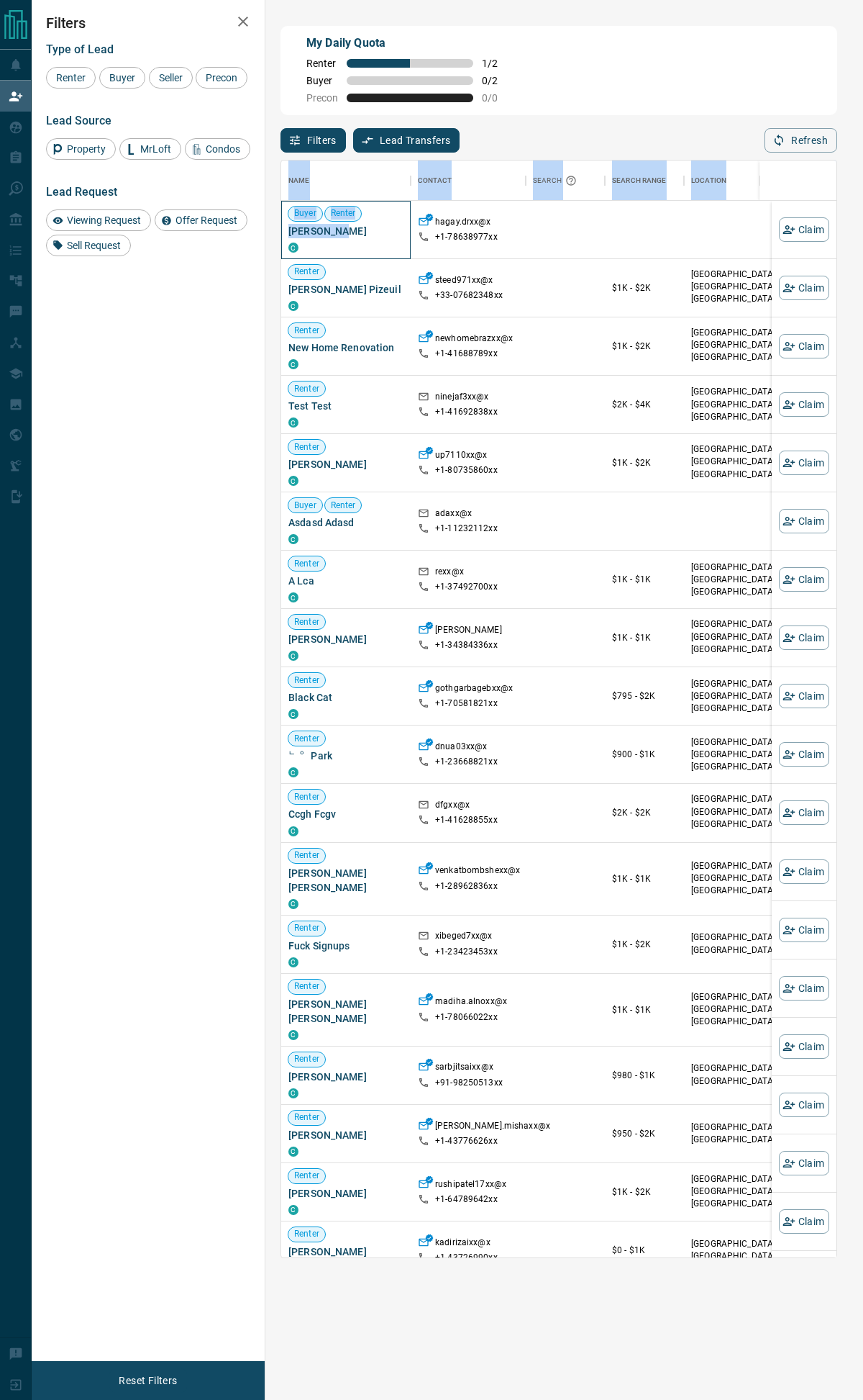
drag, startPoint x: 338, startPoint y: 229, endPoint x: 279, endPoint y: 233, distance: 59.1
click at [279, 233] on div "My Daily Quota Renter 1 / 2 Buyer 0 / 2 Precon 0 / 0 Filters Lead Transfers 0 R…" at bounding box center [559, 583] width 563 height 1120
click at [332, 236] on span "[PERSON_NAME]" at bounding box center [346, 230] width 115 height 14
drag, startPoint x: 347, startPoint y: 236, endPoint x: 290, endPoint y: 235, distance: 57.0
click at [290, 235] on span "[PERSON_NAME]" at bounding box center [346, 230] width 115 height 14
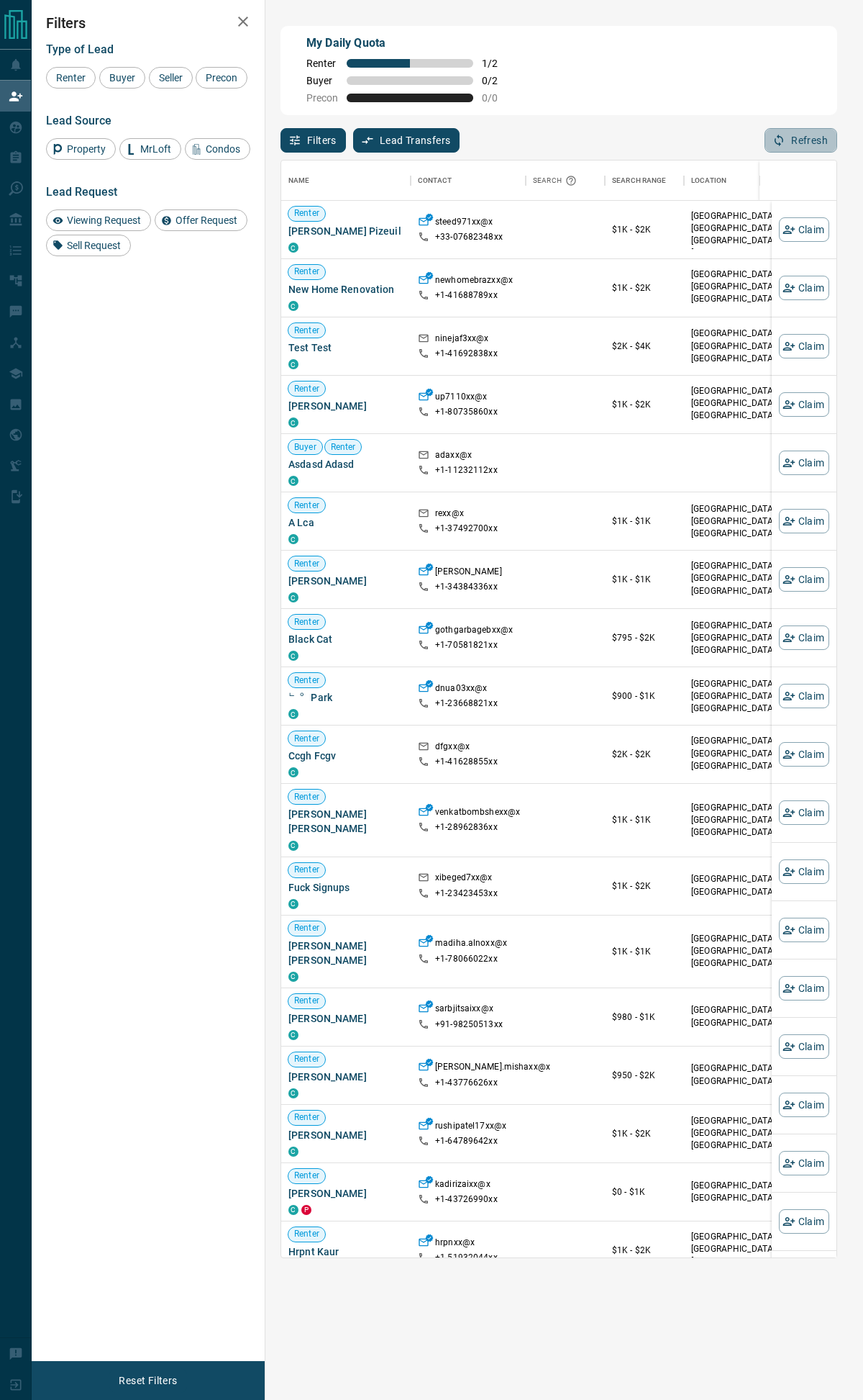
click at [807, 146] on button "Refresh" at bounding box center [801, 140] width 73 height 25
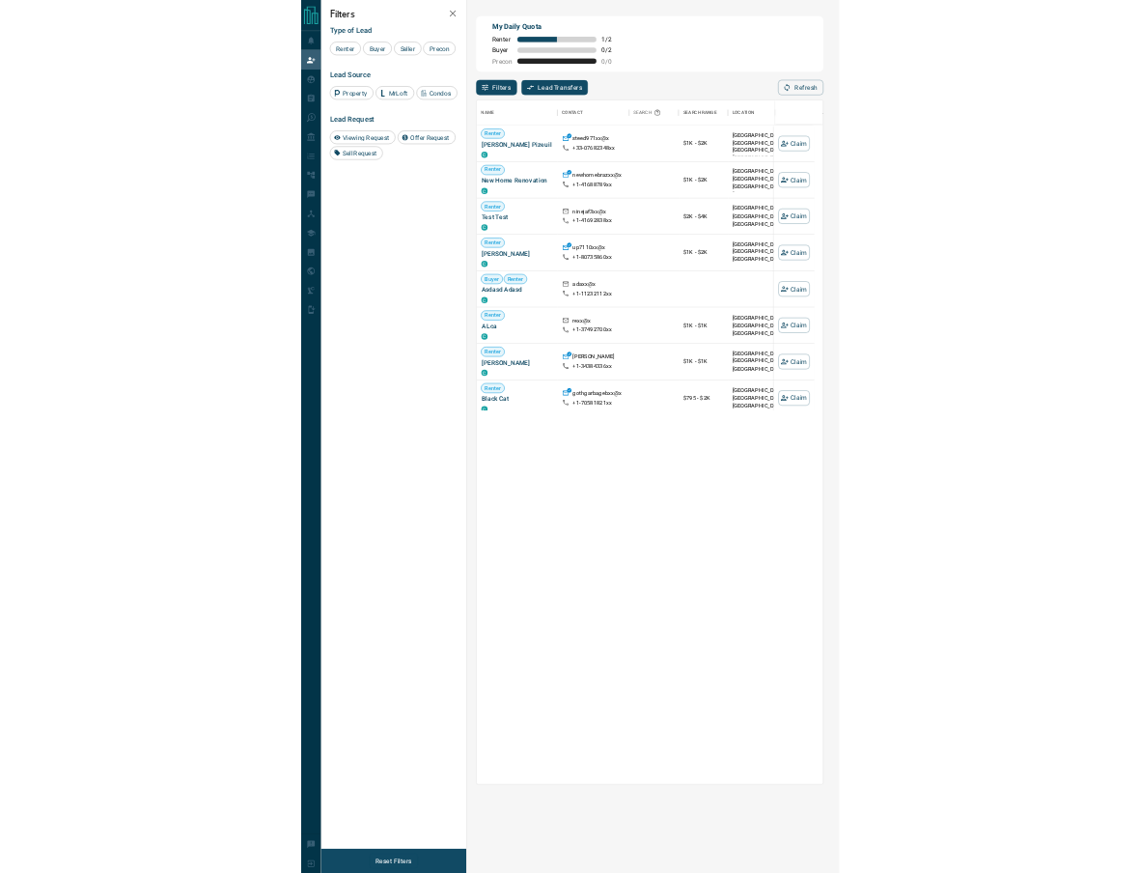
scroll to position [651, 710]
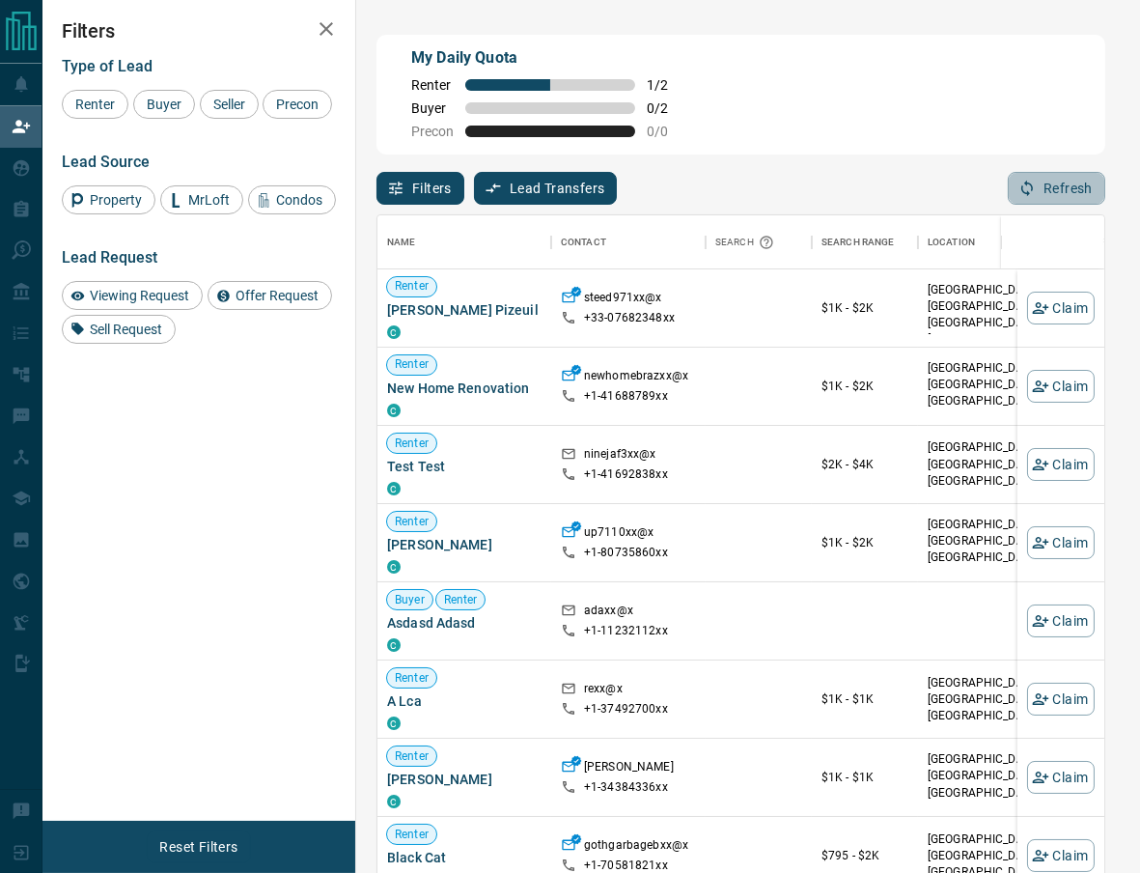
click at [1075, 181] on button "Refresh" at bounding box center [1057, 188] width 98 height 33
click at [1054, 190] on button "Refresh" at bounding box center [1057, 188] width 98 height 33
click at [246, 404] on div "Filters Type of Lead Renter Buyer Seller Precon Lead Source Property MrLoft Con…" at bounding box center [198, 410] width 313 height 821
click at [1064, 188] on button "Refresh" at bounding box center [1057, 188] width 98 height 33
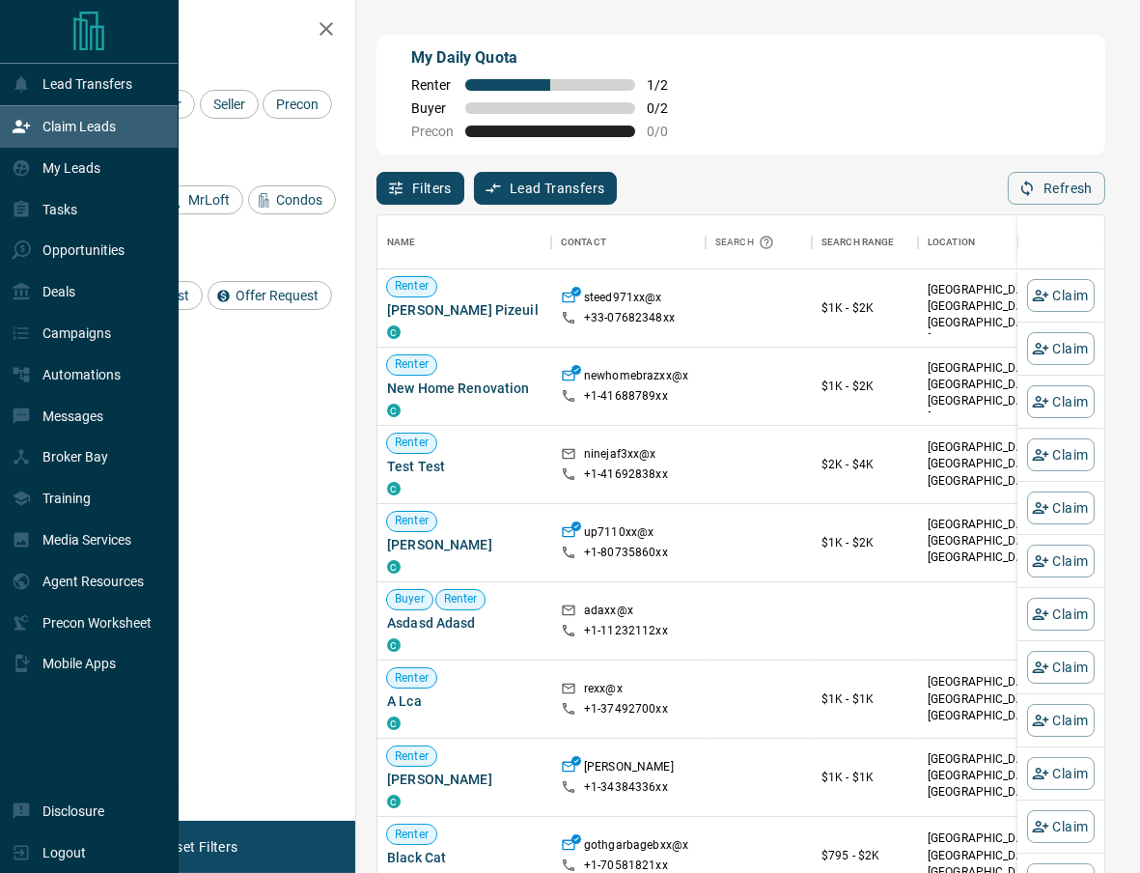
click at [66, 170] on p "My Leads" at bounding box center [71, 167] width 58 height 15
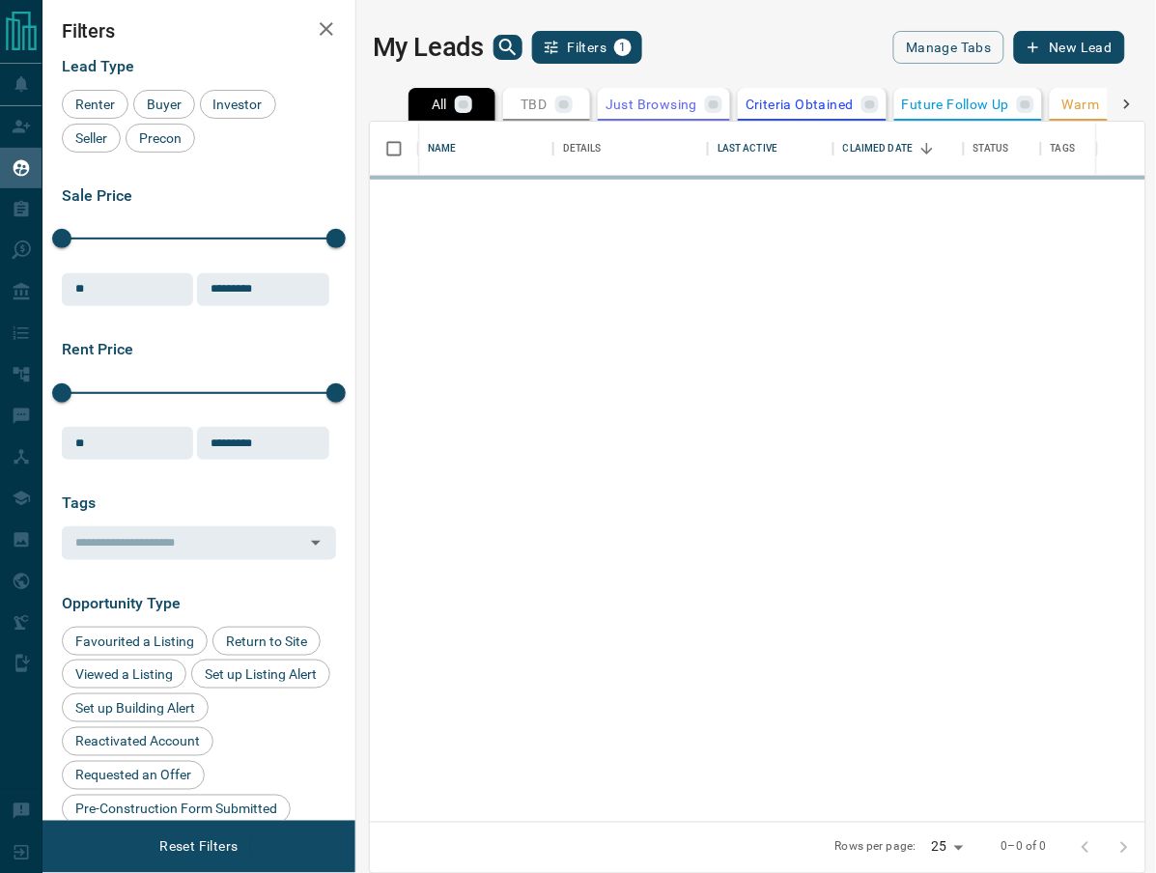
scroll to position [683, 759]
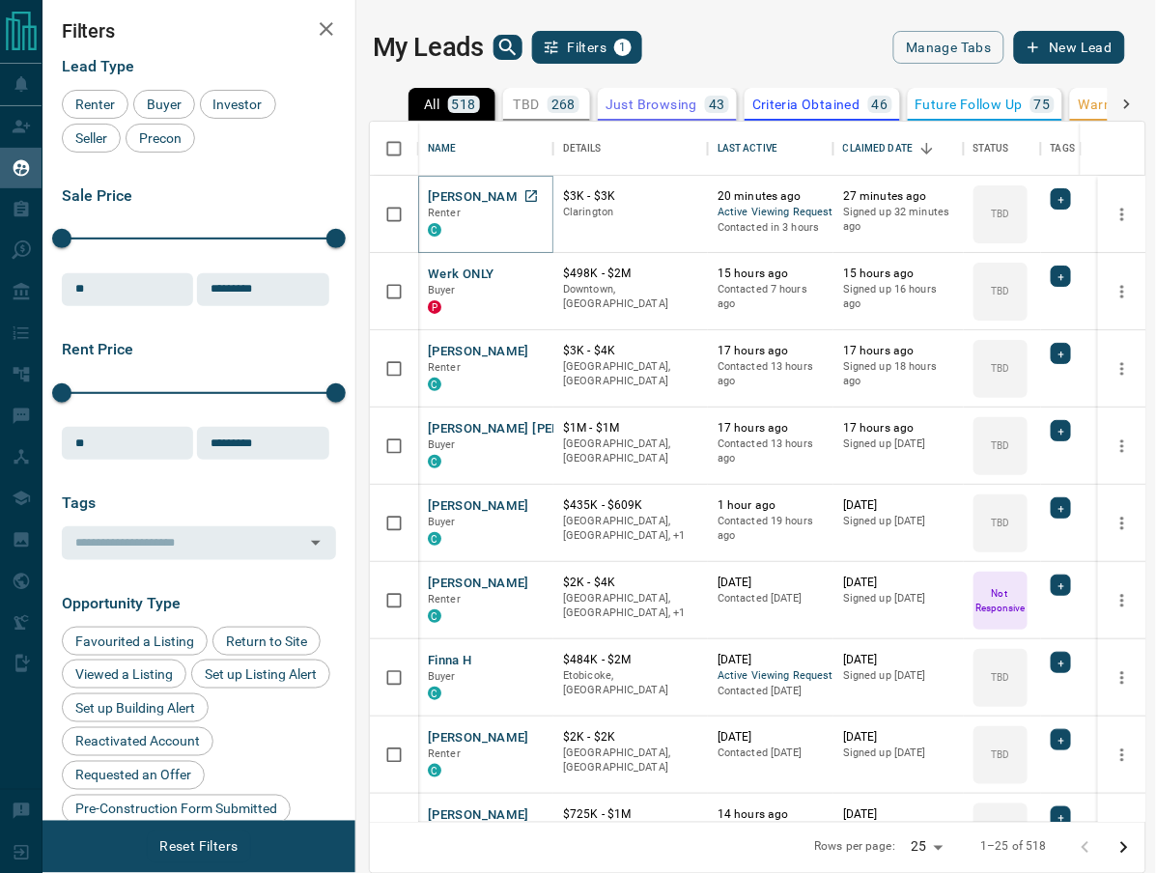
click at [475, 193] on button "[PERSON_NAME]" at bounding box center [478, 197] width 101 height 18
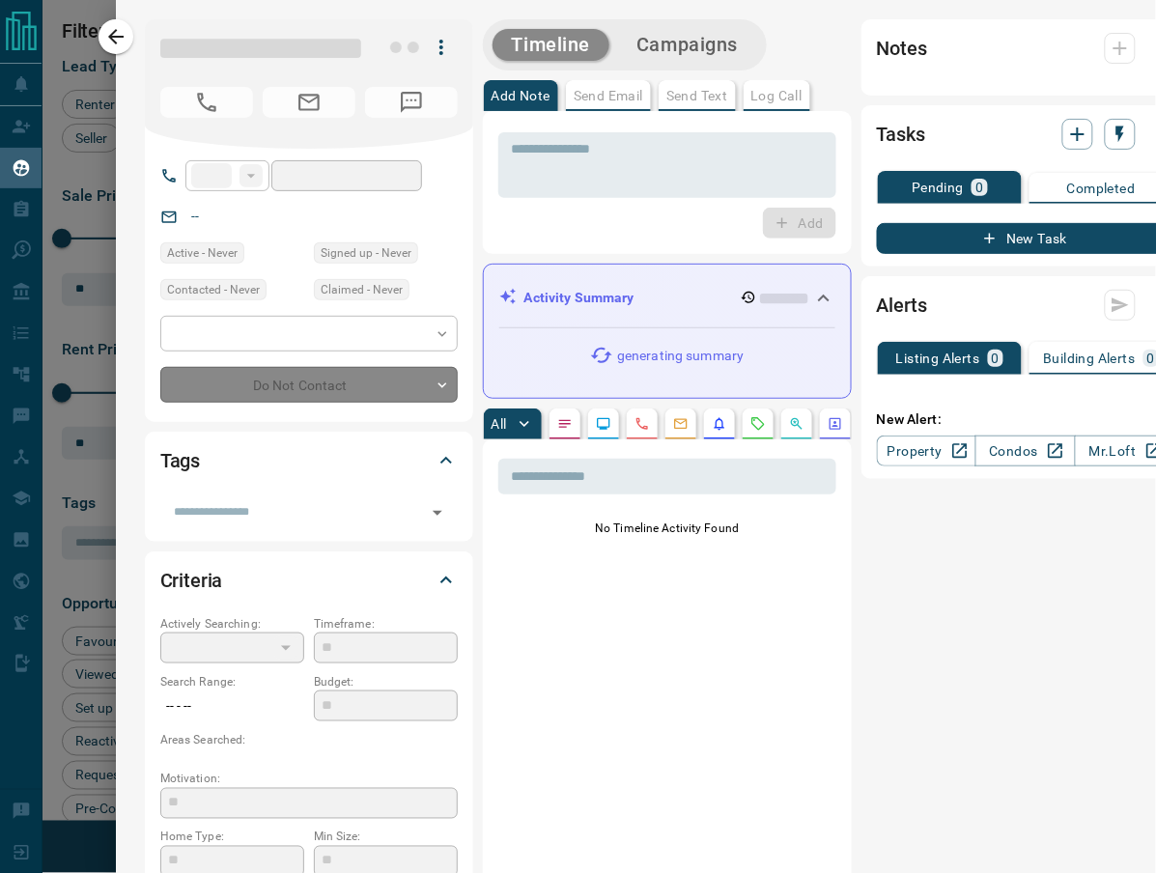
type input "**"
type input "**********"
type input "**"
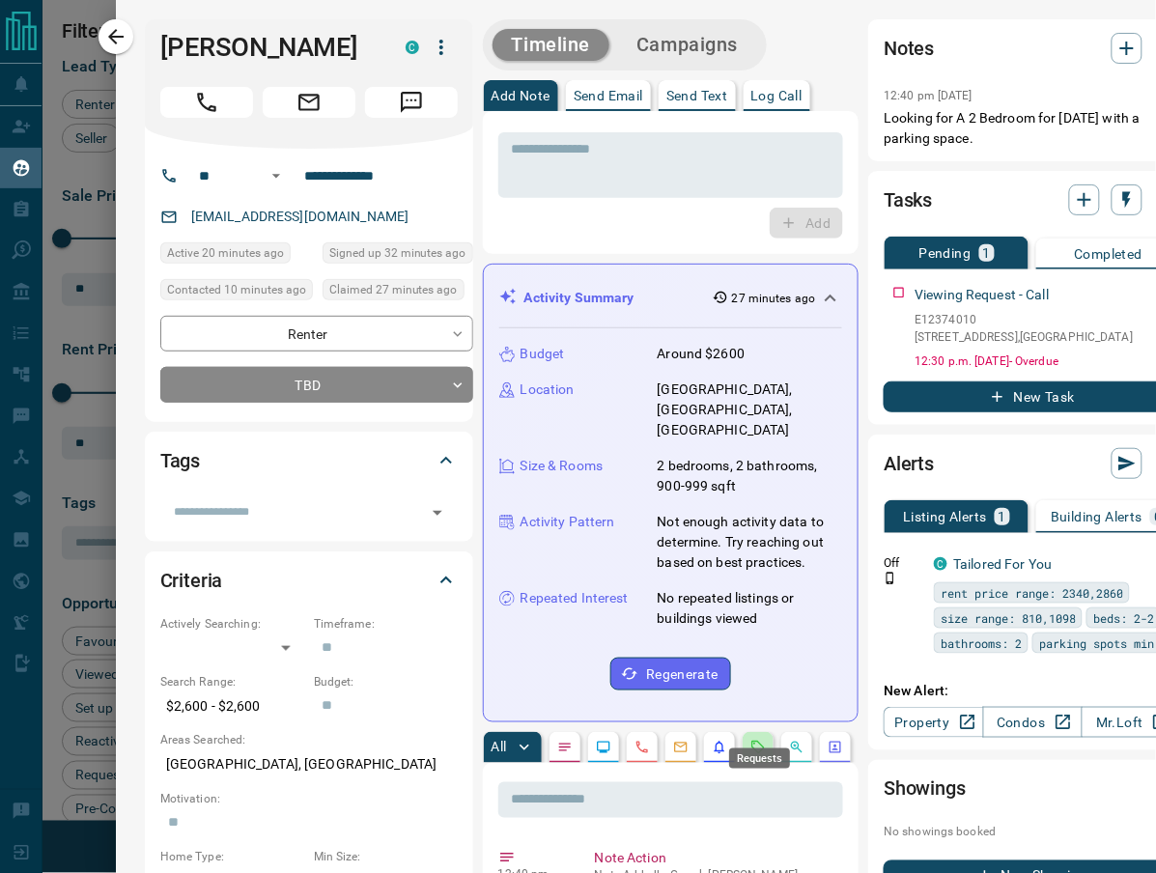
drag, startPoint x: 751, startPoint y: 727, endPoint x: 746, endPoint y: 683, distance: 43.7
click at [754, 739] on icon "Requests" at bounding box center [757, 746] width 15 height 15
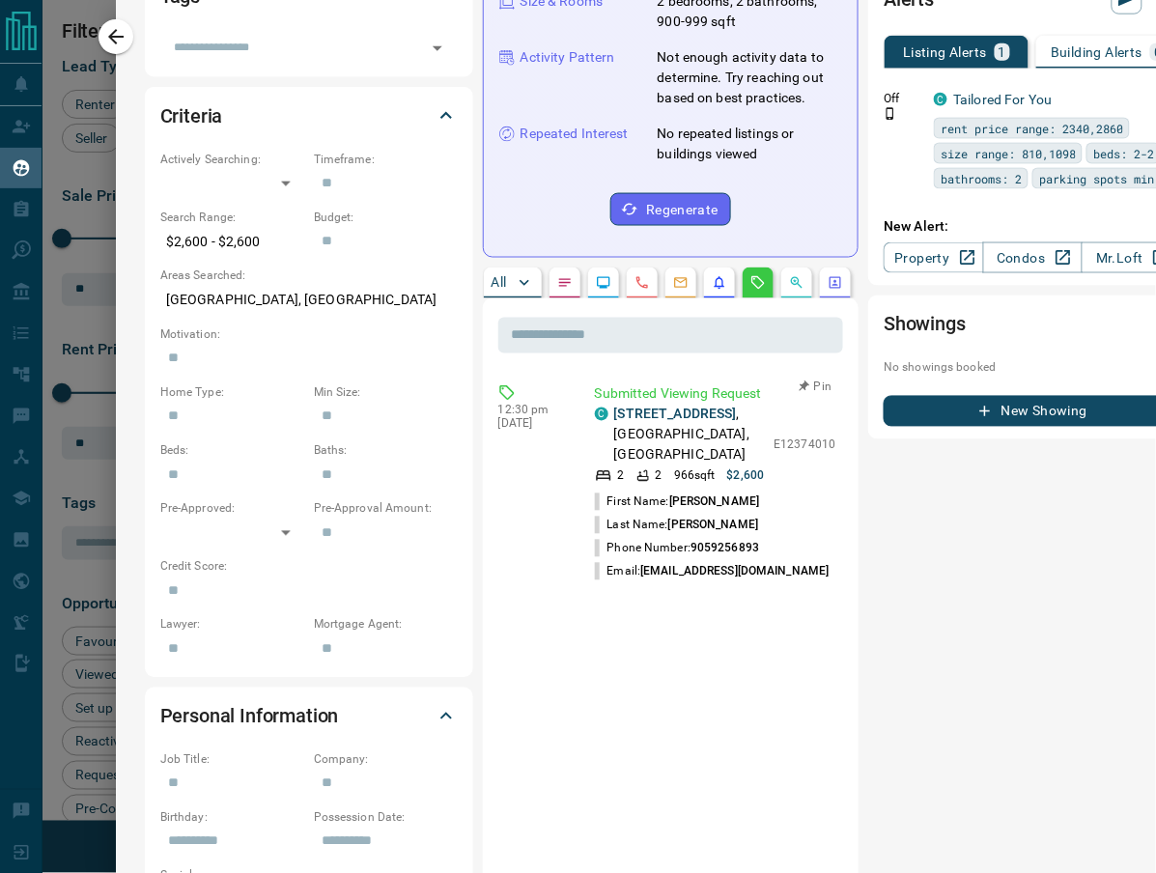
click at [682, 406] on link "[STREET_ADDRESS]" at bounding box center [675, 413] width 123 height 15
drag, startPoint x: 661, startPoint y: 460, endPoint x: 618, endPoint y: 463, distance: 43.5
click at [618, 467] on div "2 2 966 sqft $2,600" at bounding box center [680, 475] width 170 height 17
drag, startPoint x: 642, startPoint y: 693, endPoint x: 642, endPoint y: 683, distance: 10.6
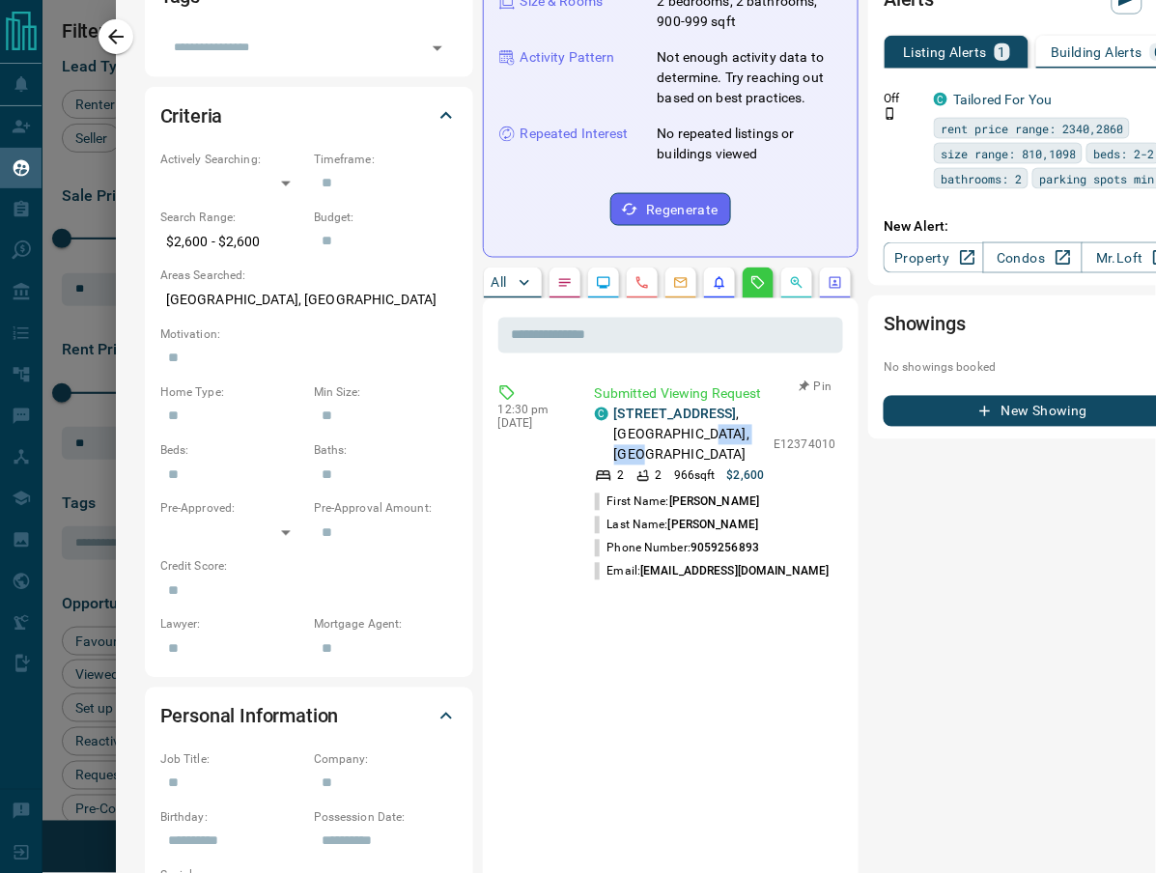
drag, startPoint x: 614, startPoint y: 434, endPoint x: 677, endPoint y: 437, distance: 62.8
click at [677, 437] on p "[STREET_ADDRESS]" at bounding box center [689, 434] width 151 height 61
click at [688, 412] on p "[STREET_ADDRESS]" at bounding box center [689, 434] width 151 height 61
drag, startPoint x: 759, startPoint y: 458, endPoint x: 722, endPoint y: 459, distance: 36.7
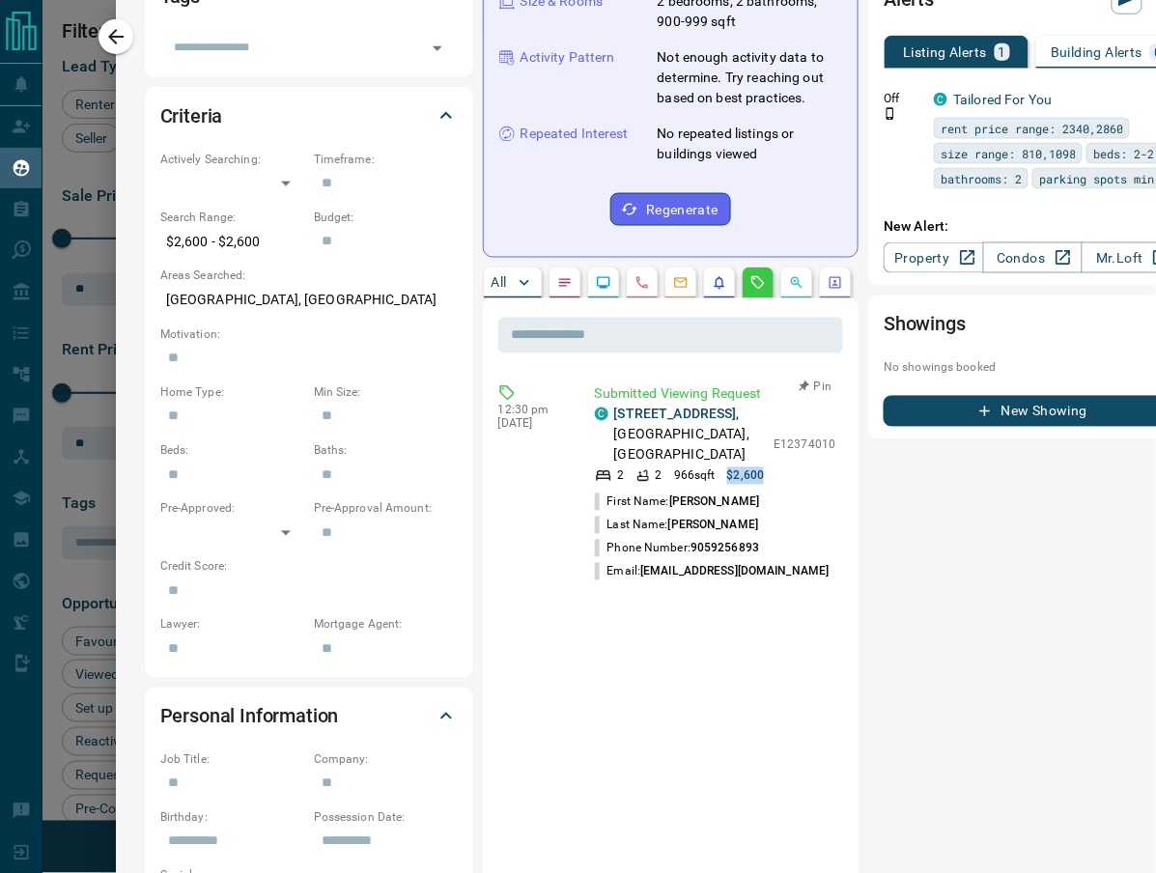
click at [721, 467] on div "2 2 966 sqft $2,600" at bounding box center [680, 475] width 170 height 17
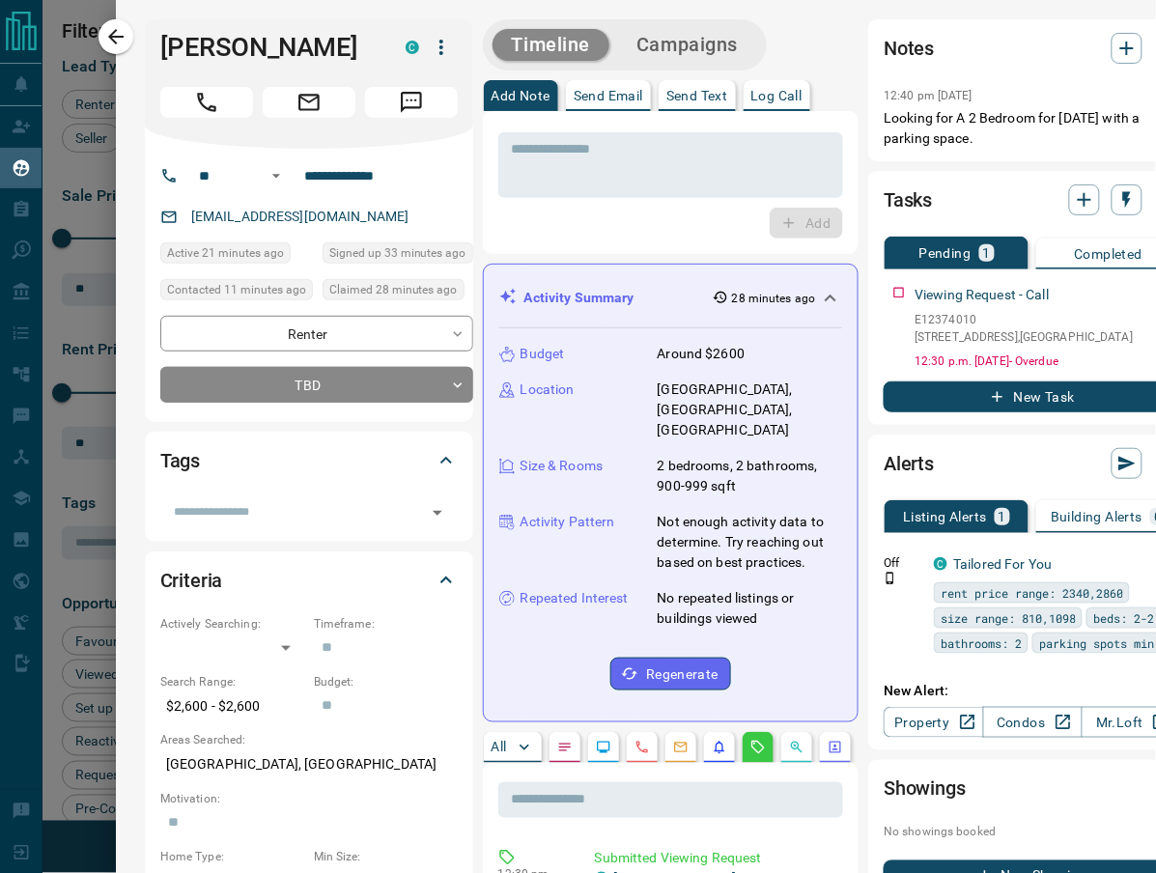
click at [55, 45] on div at bounding box center [578, 436] width 1156 height 873
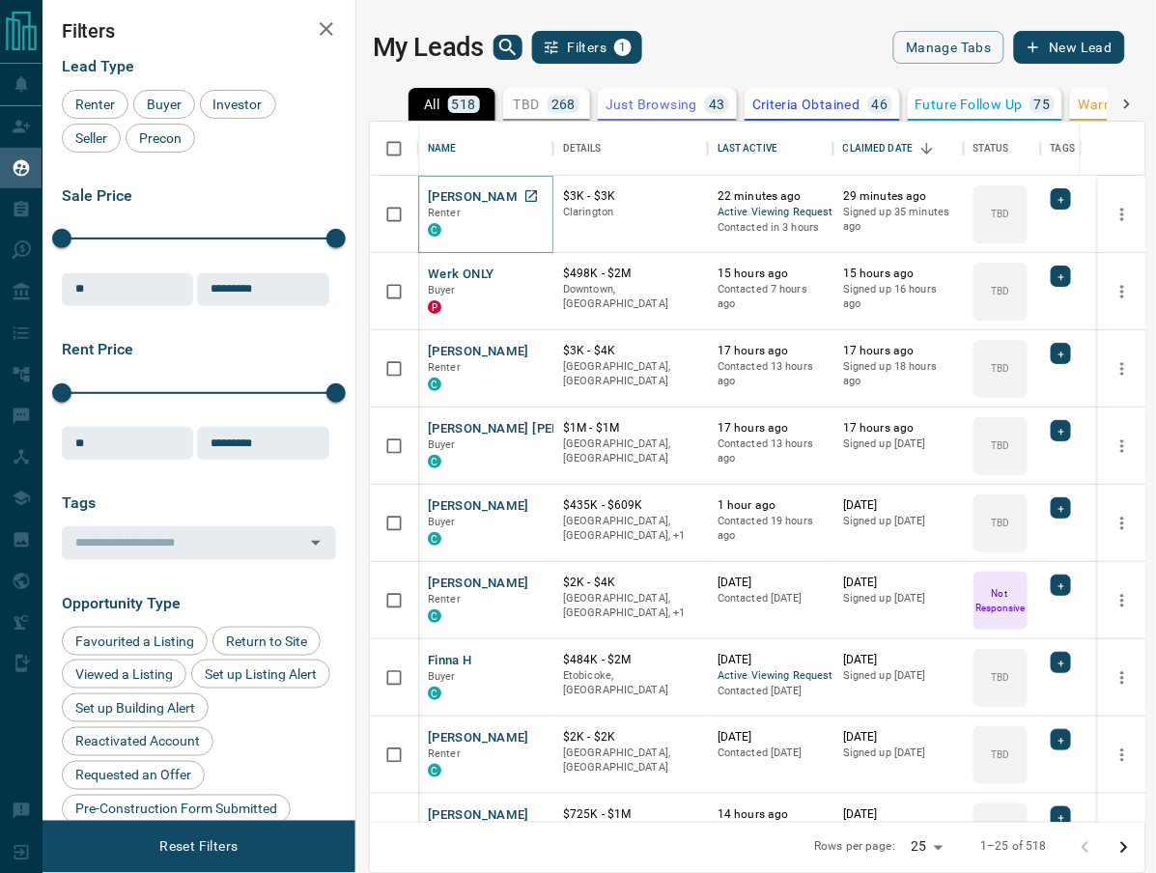
click at [467, 189] on button "[PERSON_NAME]" at bounding box center [478, 197] width 101 height 18
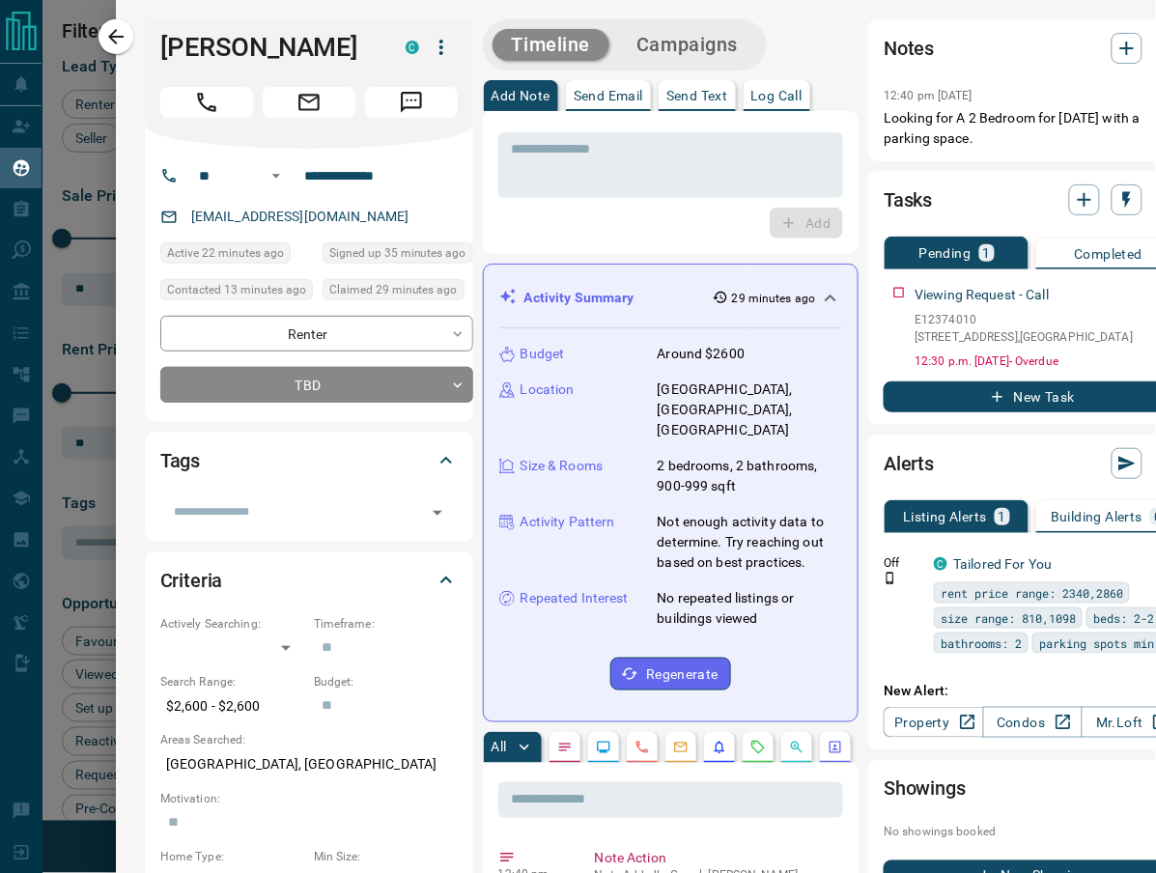
click at [1137, 46] on div "Notes" at bounding box center [1020, 48] width 274 height 31
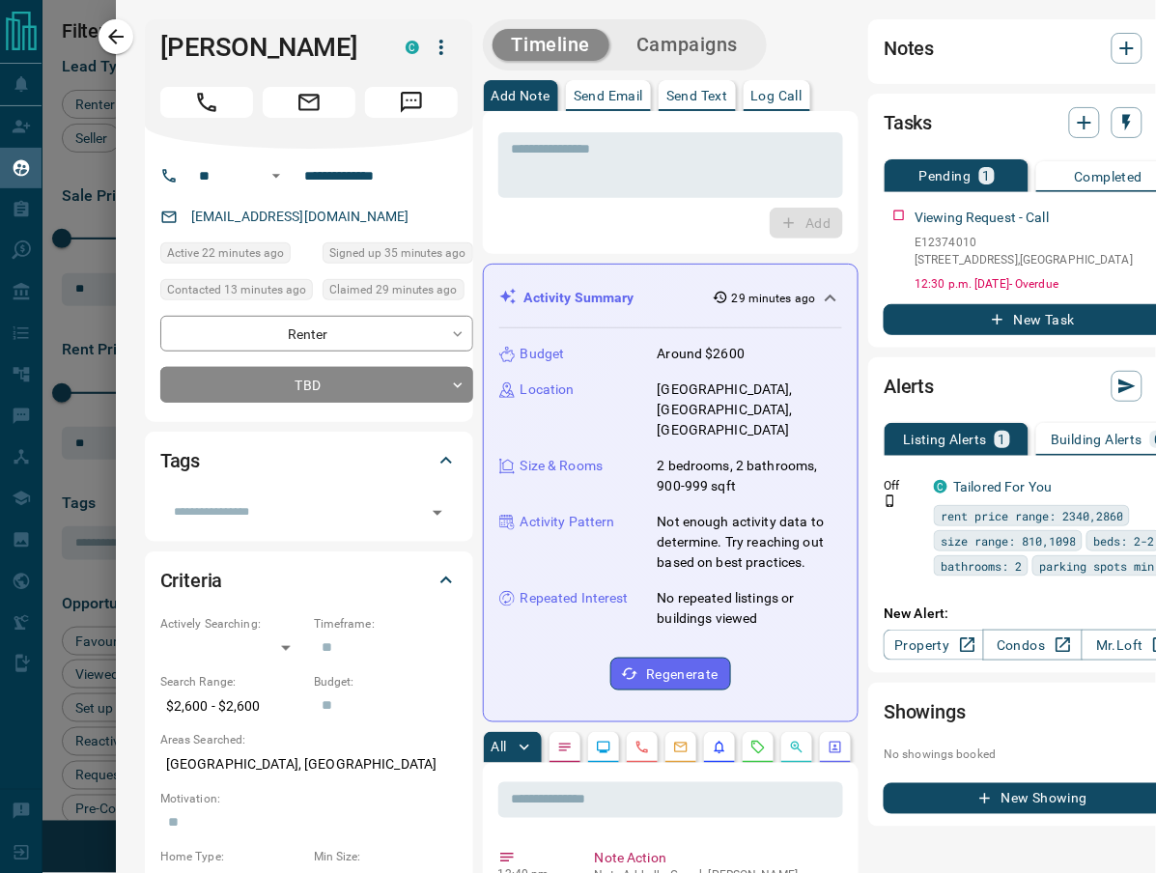
click at [1117, 52] on icon "button" at bounding box center [1126, 48] width 23 height 23
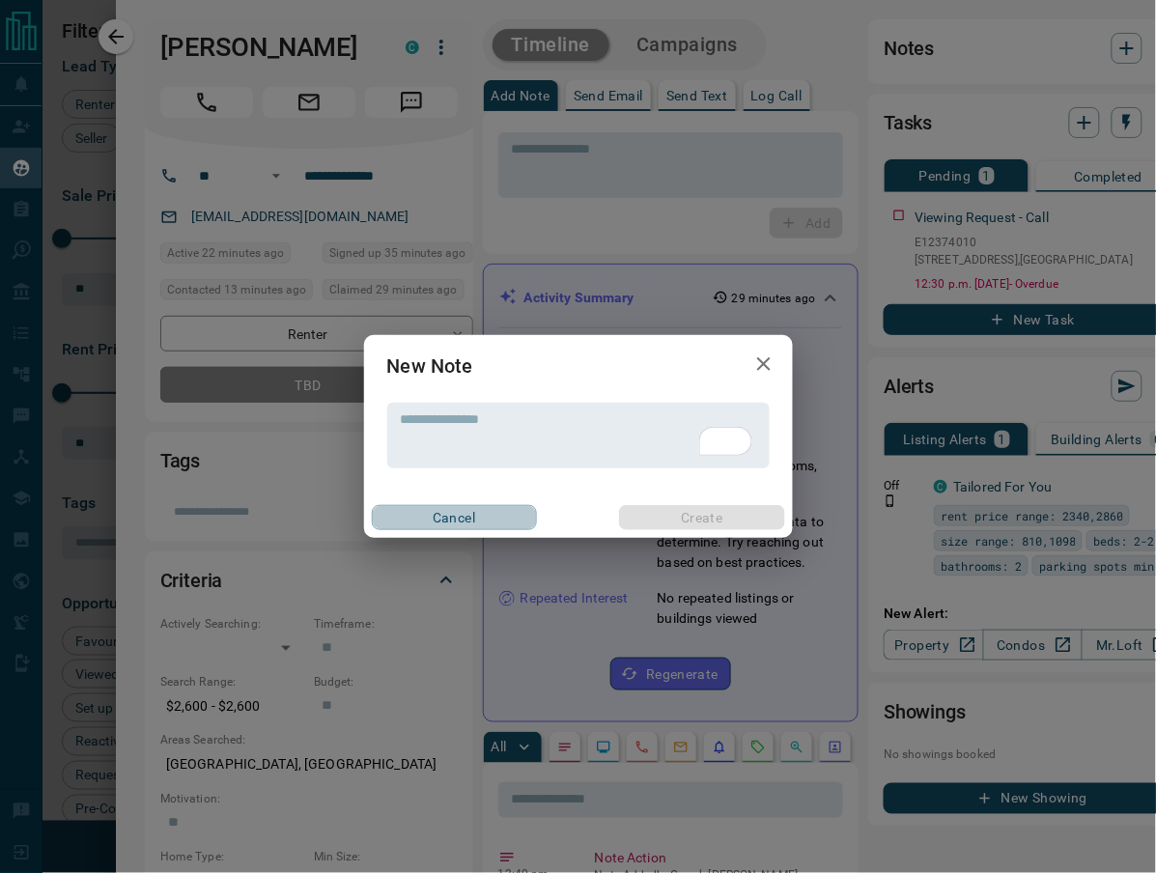
drag, startPoint x: 489, startPoint y: 516, endPoint x: 480, endPoint y: 515, distance: 9.7
click at [488, 517] on button "Cancel" at bounding box center [454, 517] width 165 height 25
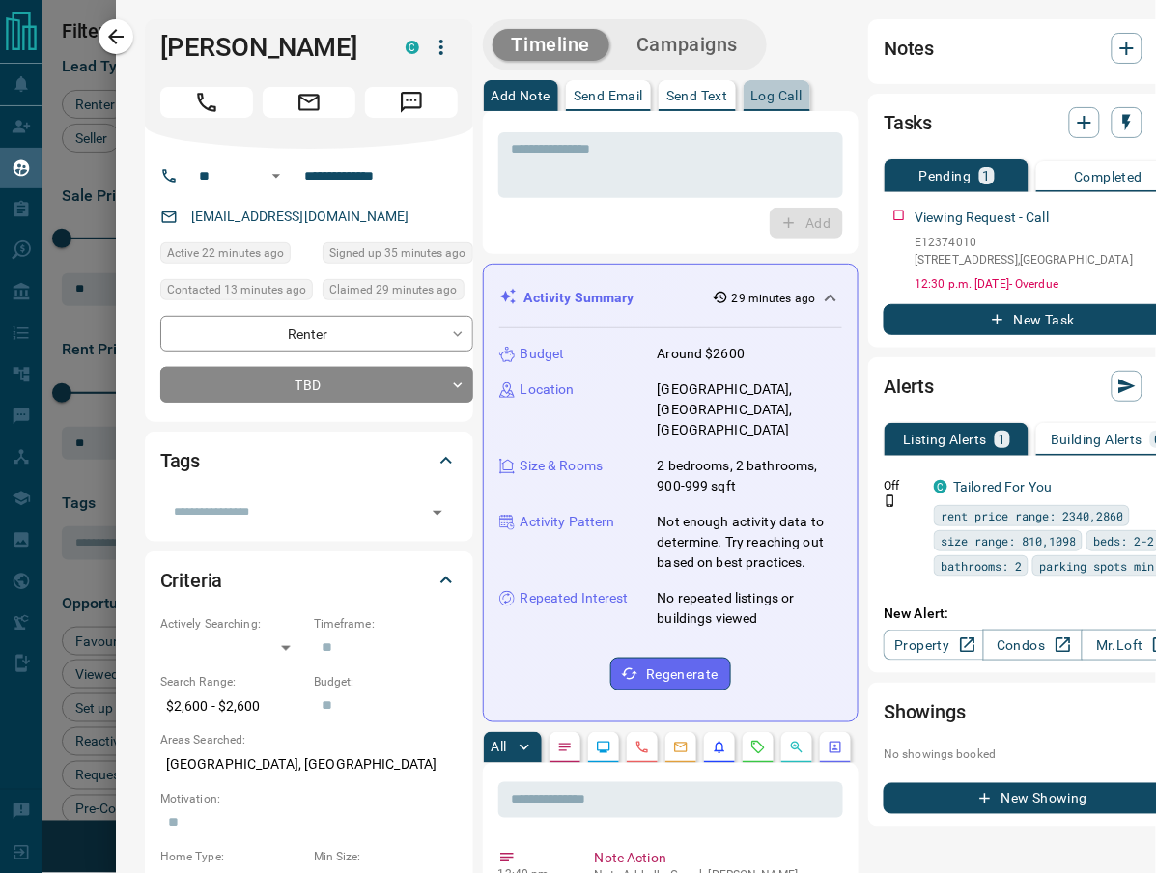
click at [794, 98] on p "Log Call" at bounding box center [776, 96] width 51 height 14
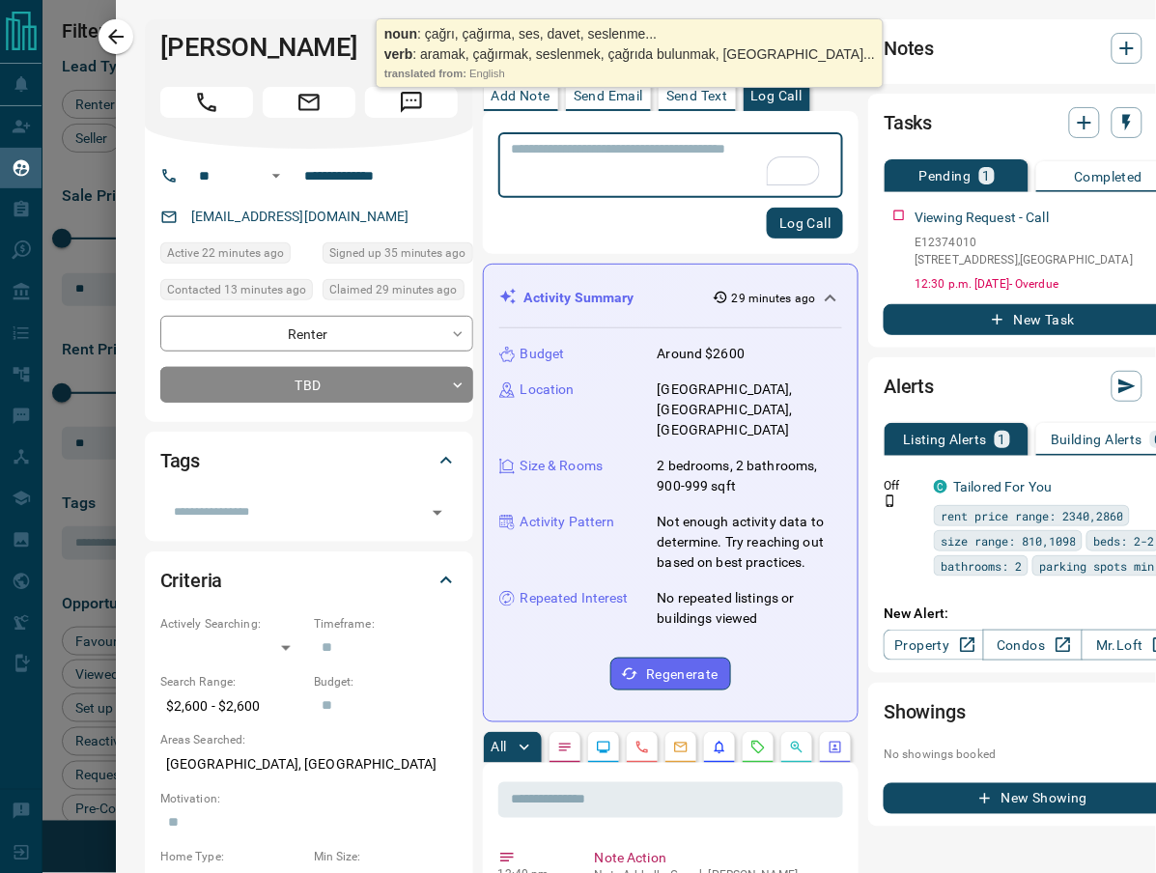
click at [553, 156] on textarea "To enrich screen reader interactions, please activate Accessibility in Grammarl…" at bounding box center [671, 165] width 319 height 49
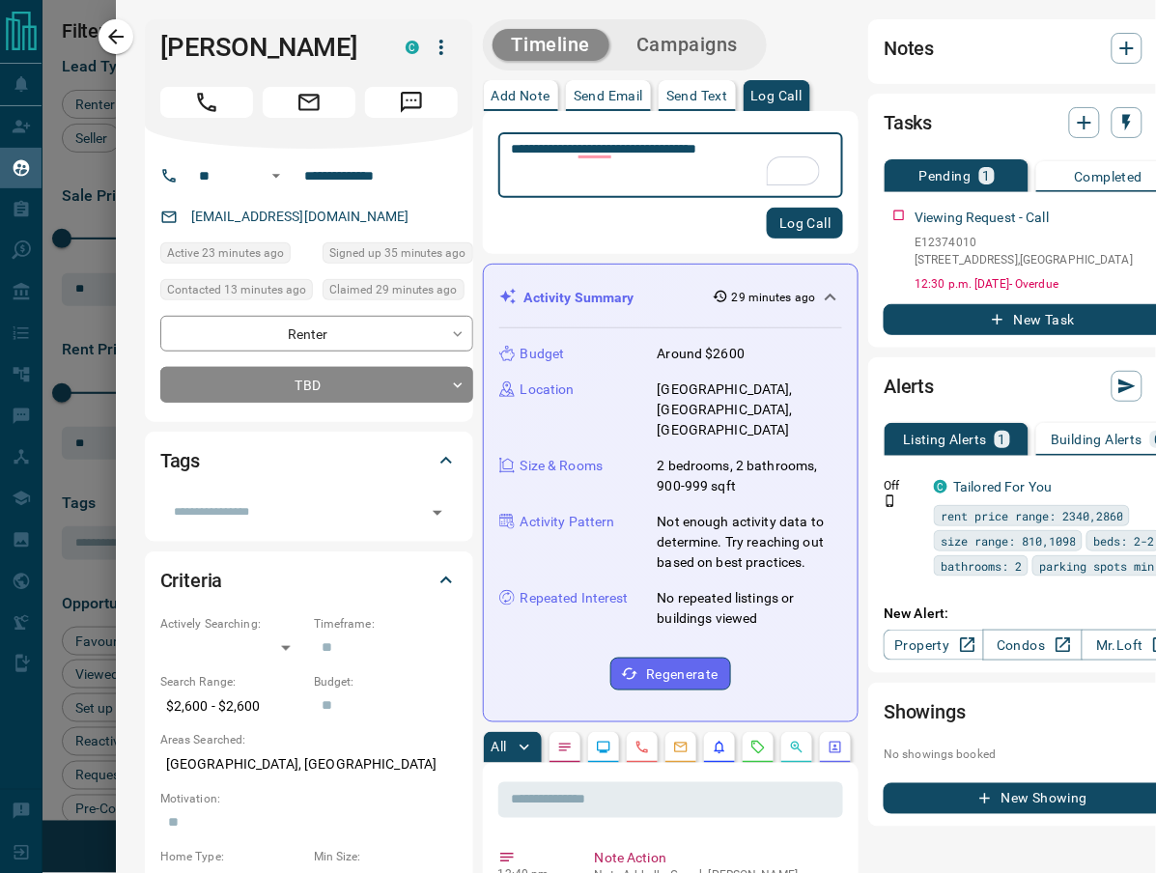
type textarea "**********"
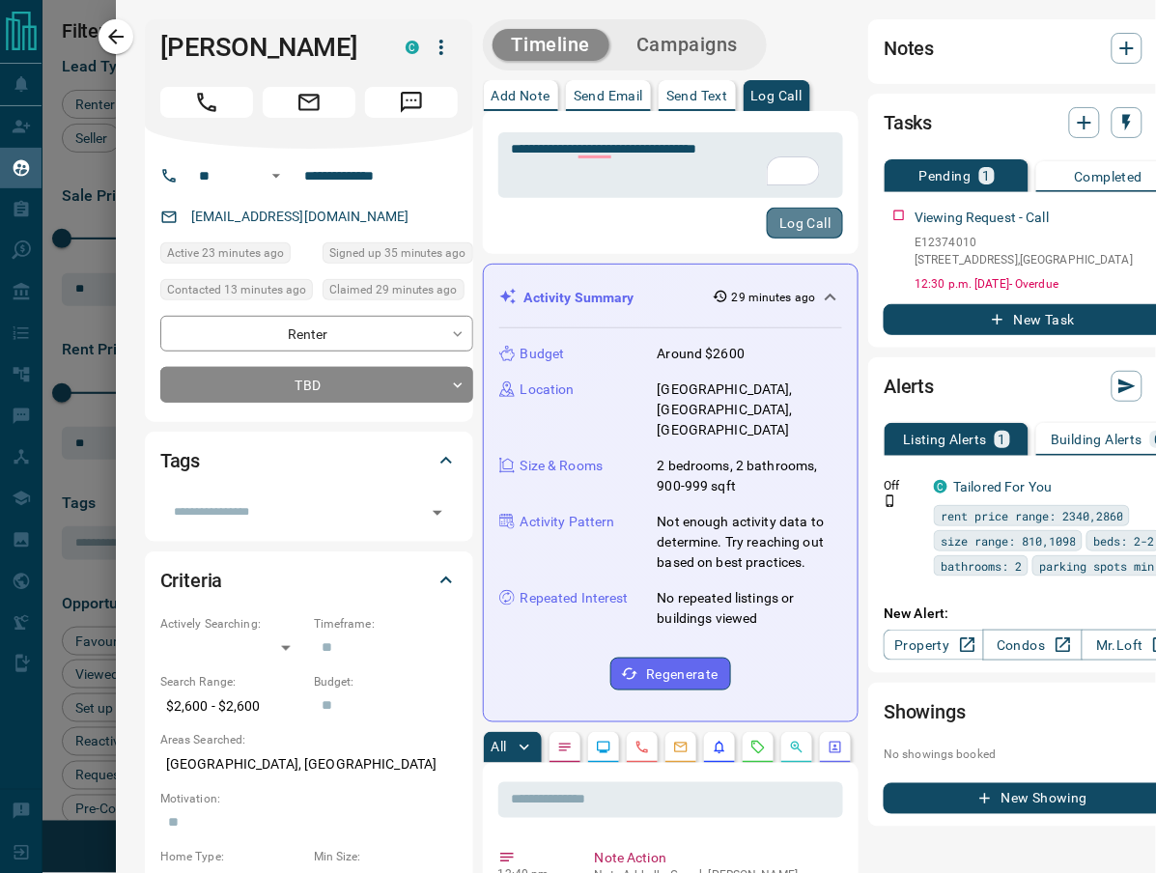
click at [783, 232] on button "Log Call" at bounding box center [804, 223] width 76 height 31
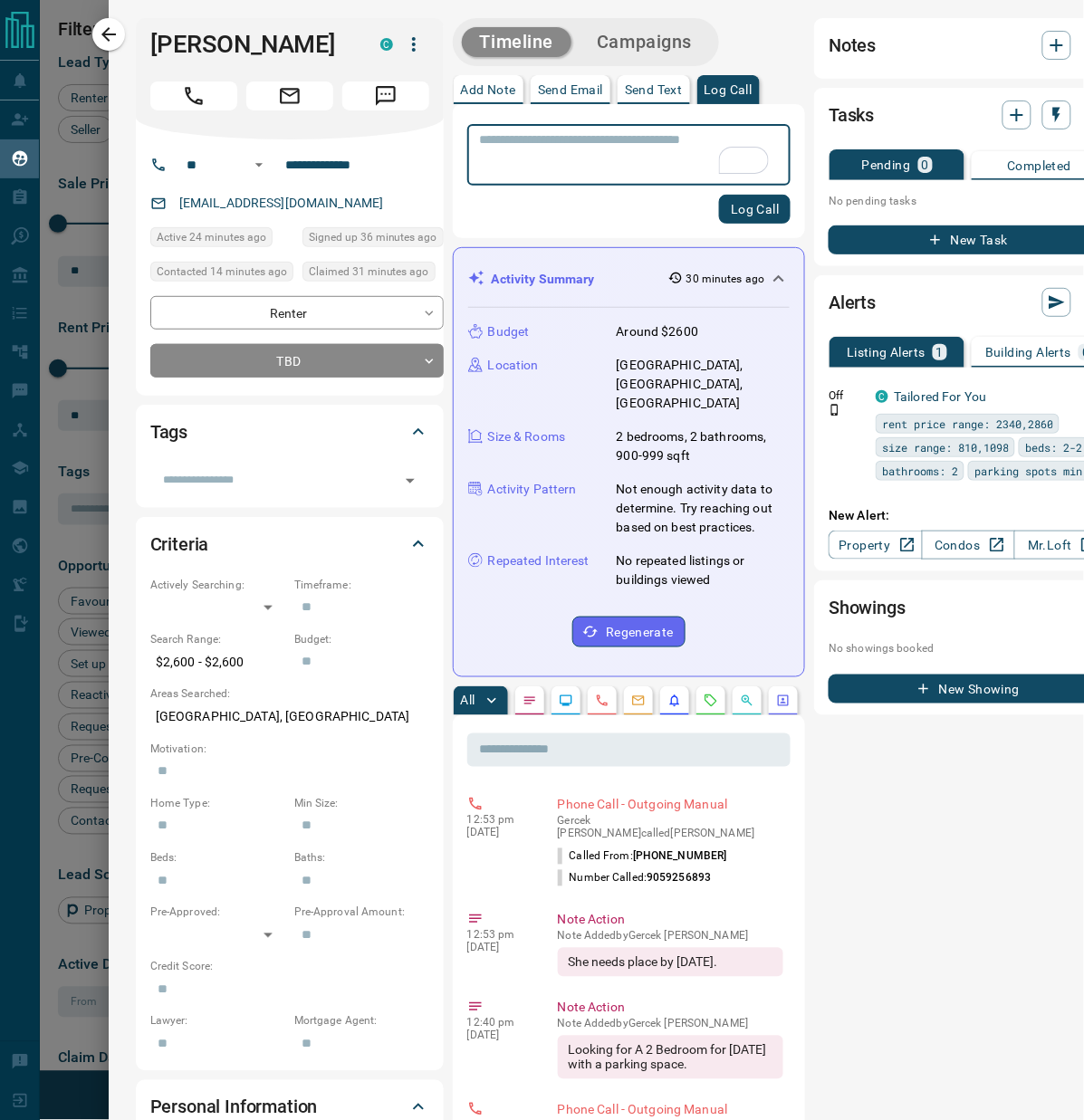
scroll to position [943, 712]
click at [245, 204] on link "[EMAIL_ADDRESS][DOMAIN_NAME]" at bounding box center [281, 203] width 204 height 14
